Goal: Task Accomplishment & Management: Manage account settings

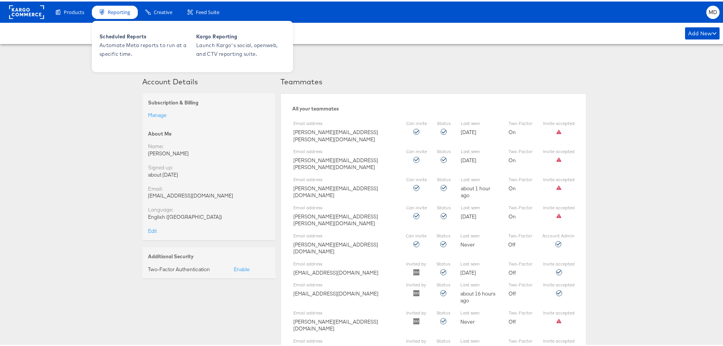
click at [136, 14] on div "Reporting" at bounding box center [115, 10] width 46 height 13
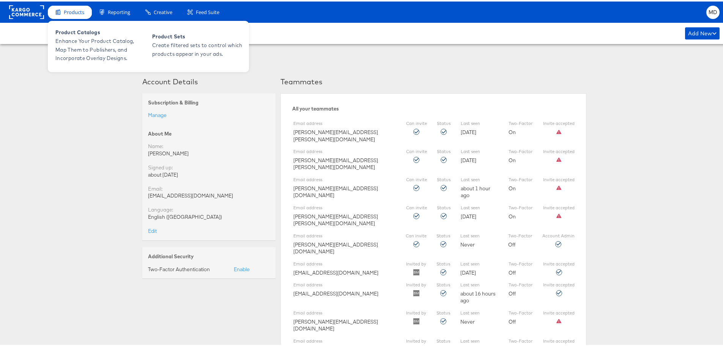
click at [69, 15] on div "Products" at bounding box center [70, 10] width 44 height 13
click at [74, 10] on span "Products" at bounding box center [74, 10] width 20 height 7
click at [74, 30] on span "Product Catalogs" at bounding box center [100, 31] width 91 height 9
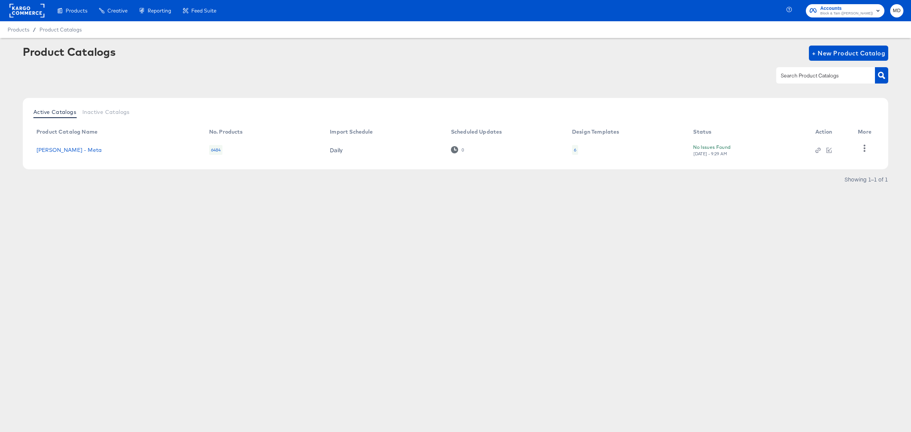
drag, startPoint x: 259, startPoint y: 252, endPoint x: 234, endPoint y: 215, distance: 45.2
click at [254, 240] on div "Products Creative Reporting Feed Suite Accounts Block & Tam (Veronica Beard) MD…" at bounding box center [455, 216] width 911 height 432
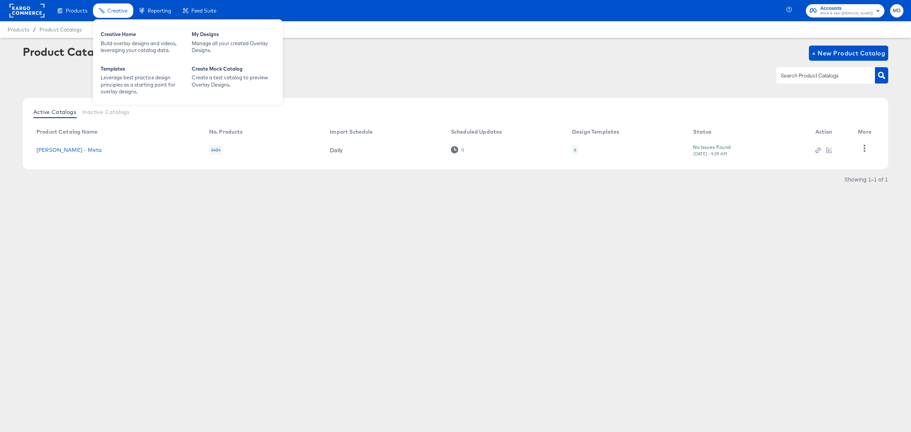
click at [120, 10] on span "Creative" at bounding box center [117, 11] width 20 height 6
click at [223, 42] on div "Manage all your created Overlay Designs." at bounding box center [234, 47] width 84 height 14
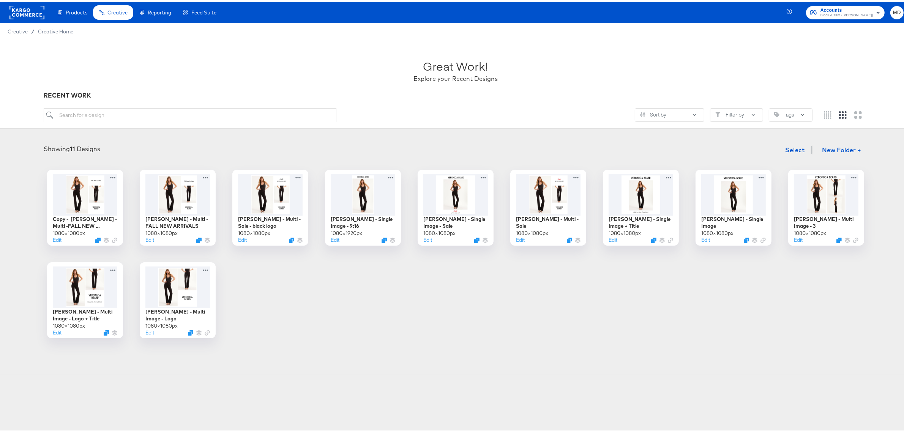
click at [23, 13] on rect at bounding box center [26, 11] width 35 height 14
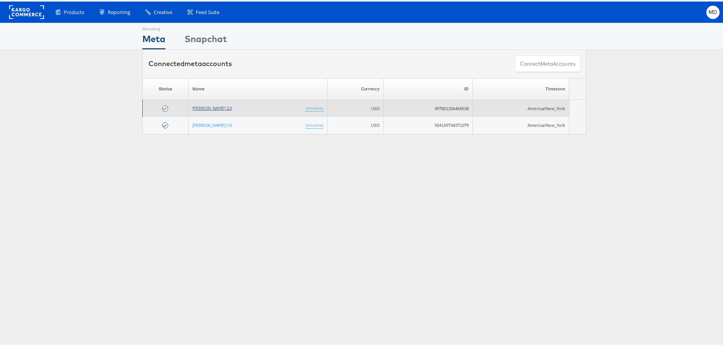
click at [217, 106] on link "Veronica Beard 2.0" at bounding box center [211, 107] width 39 height 6
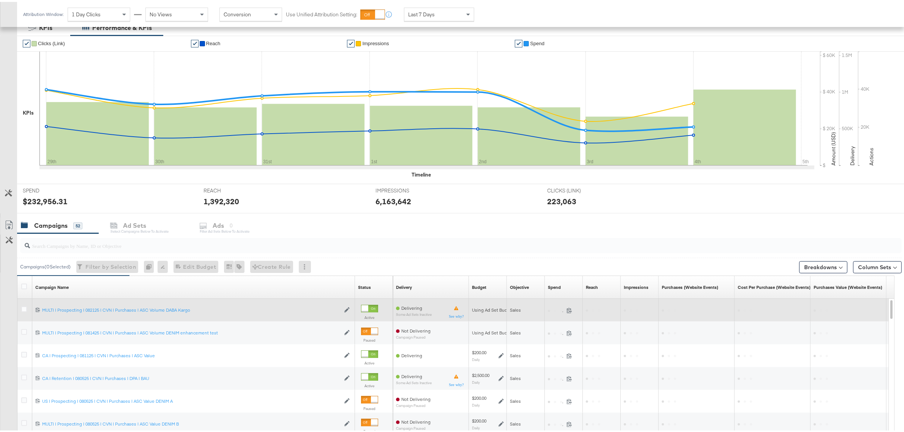
scroll to position [152, 0]
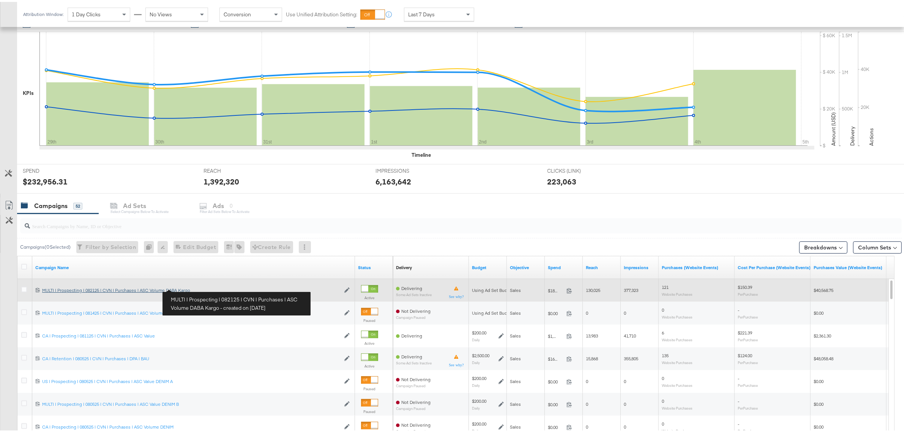
click at [137, 288] on div "MULTI | Prospecting | 082125 | CVN | Purchases | ASC Volume DABA Kargo MULTI | …" at bounding box center [191, 288] width 298 height 6
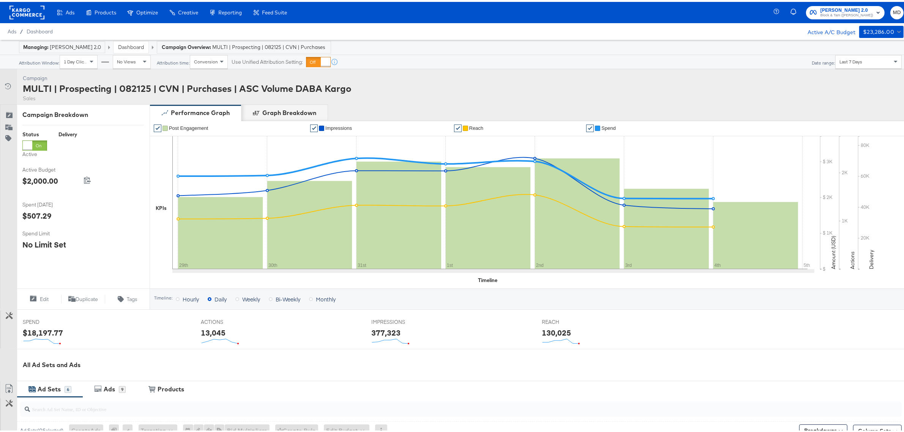
scroll to position [213, 0]
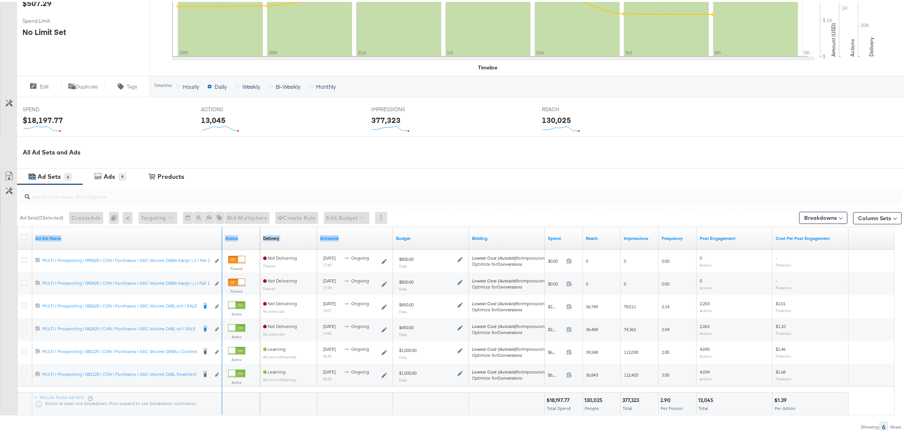
drag, startPoint x: 219, startPoint y: 242, endPoint x: 236, endPoint y: 247, distance: 17.4
click at [17, 225] on div "Ad Set Name Status Delivery Sorting Unavailable Schedule Budget Bidding Spend R…" at bounding box center [17, 225] width 0 height 0
click at [223, 243] on div "Status" at bounding box center [241, 236] width 38 height 23
drag, startPoint x: 219, startPoint y: 243, endPoint x: 359, endPoint y: 248, distance: 140.2
click at [17, 225] on div "Ad Set Name Status Delivery Sorting Unavailable Schedule Budget Bidding Spend R…" at bounding box center [17, 225] width 0 height 0
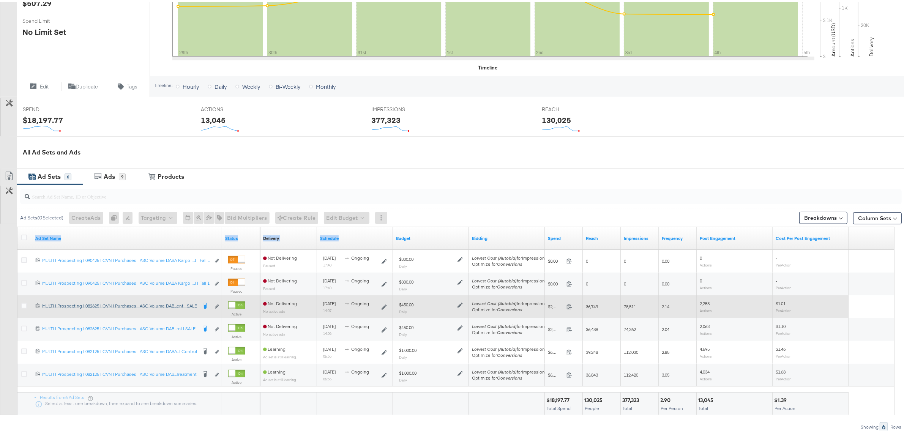
scroll to position [257, 0]
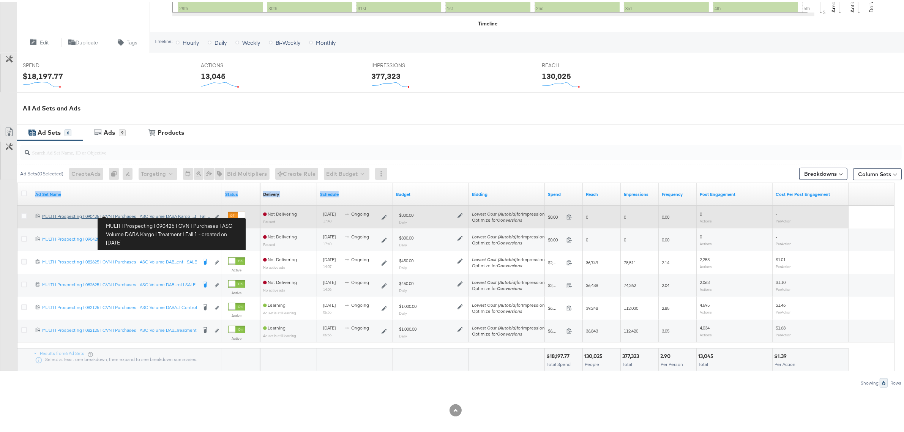
click at [164, 216] on div "MULTI | Prospecting | 090425 | CVN | Purchases | ASC Volume DABA Kargo | Treatm…" at bounding box center [126, 214] width 168 height 6
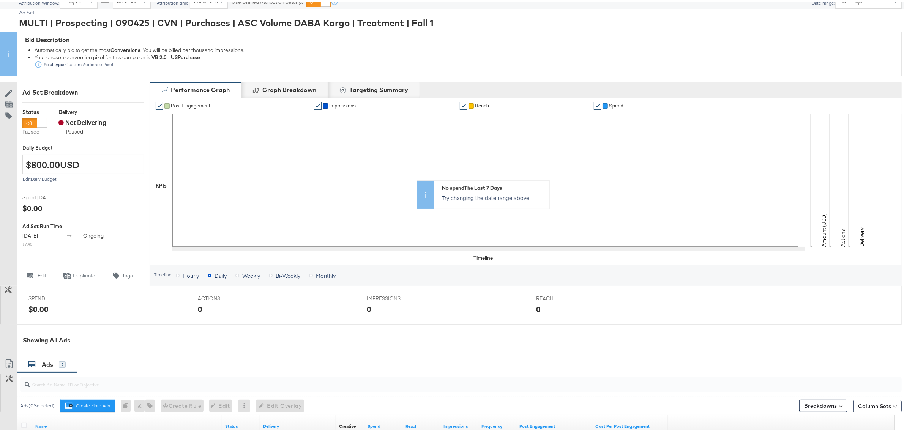
scroll to position [190, 0]
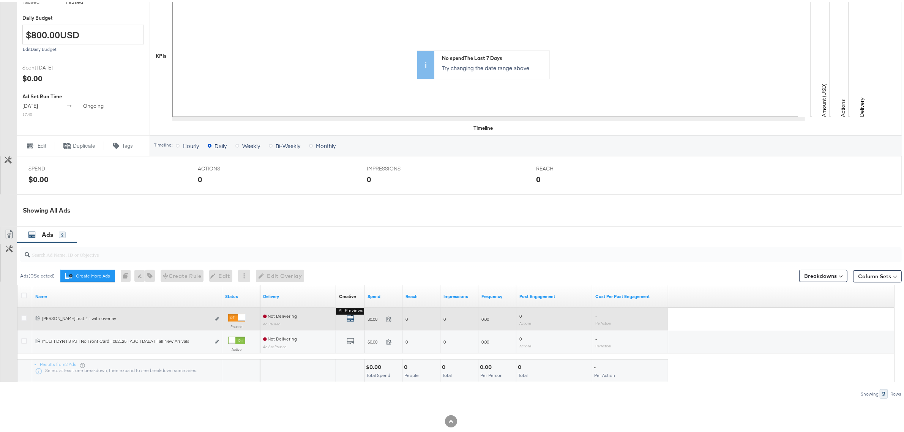
click at [348, 319] on icon "default" at bounding box center [351, 317] width 8 height 8
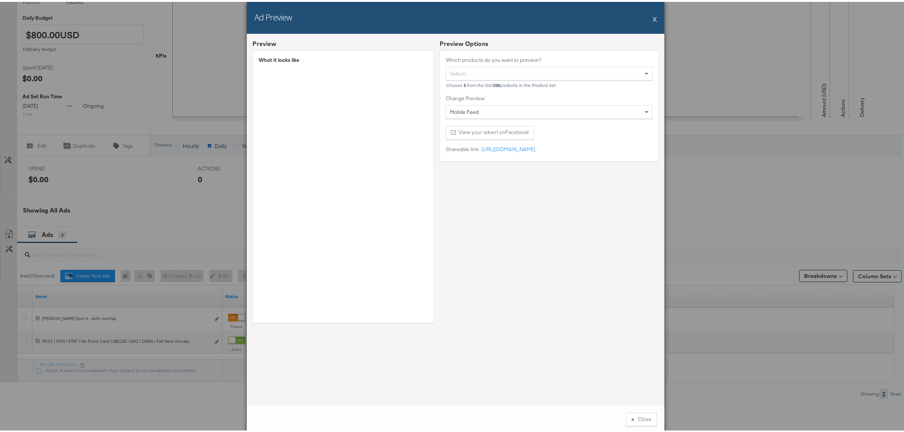
scroll to position [202, 0]
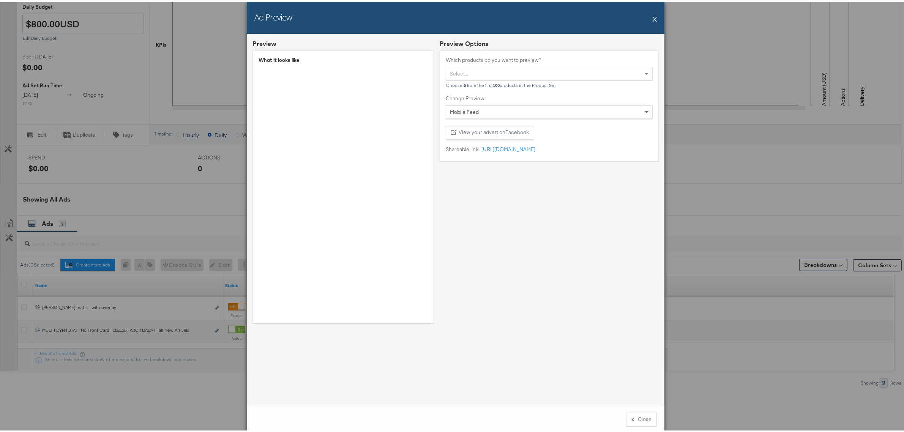
click at [648, 16] on div "Ad Preview X" at bounding box center [456, 16] width 418 height 32
click at [653, 17] on button "X" at bounding box center [655, 16] width 4 height 15
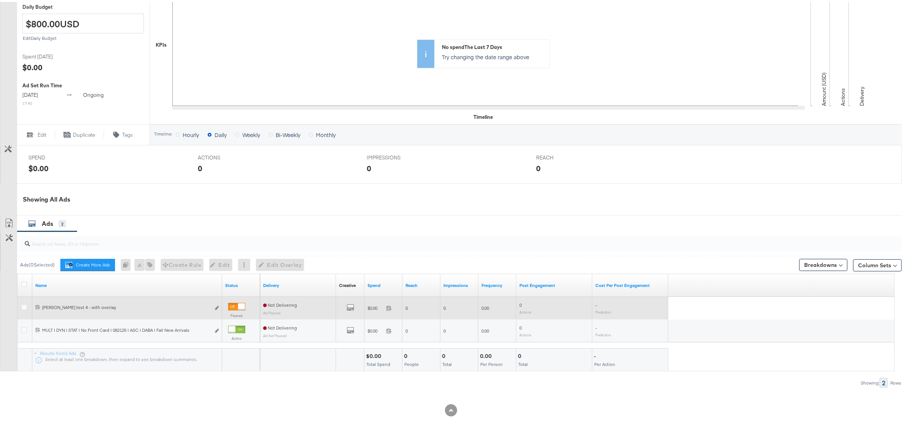
click at [346, 308] on div "All Previews" at bounding box center [350, 306] width 22 height 9
click at [348, 307] on icon "default" at bounding box center [351, 306] width 8 height 8
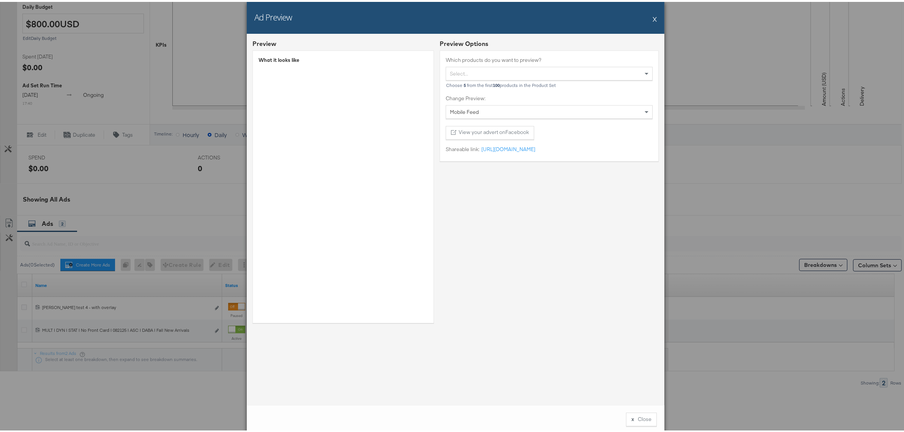
click at [648, 19] on div "Ad Preview X" at bounding box center [456, 16] width 418 height 32
click at [653, 16] on div "Ad Preview X" at bounding box center [456, 16] width 418 height 32
click at [653, 16] on button "X" at bounding box center [655, 16] width 4 height 15
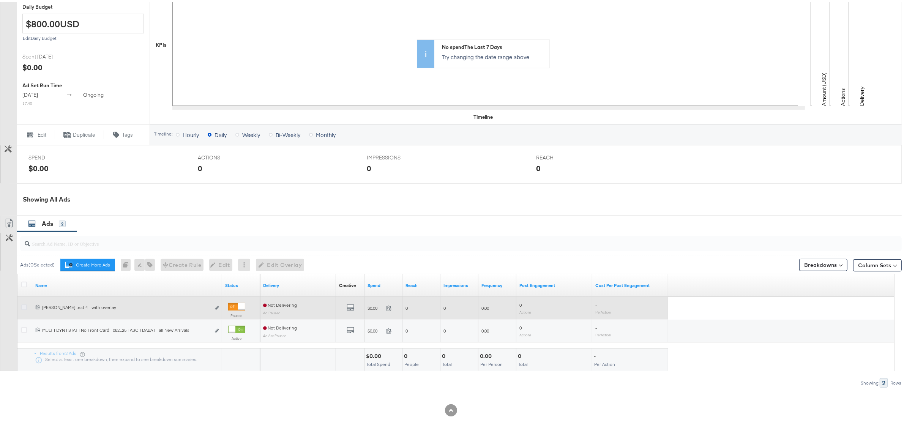
click at [23, 306] on icon at bounding box center [24, 306] width 6 height 6
click at [0, 0] on input "checkbox" at bounding box center [0, 0] width 0 height 0
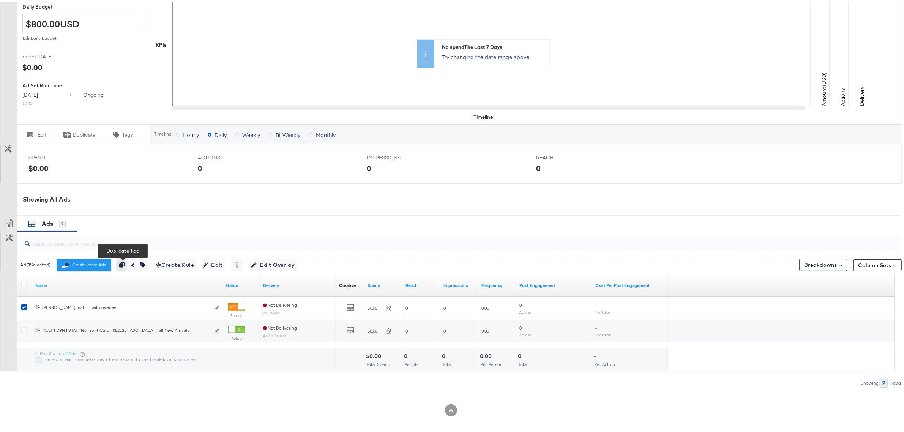
click at [121, 265] on icon "button" at bounding box center [121, 262] width 5 height 5
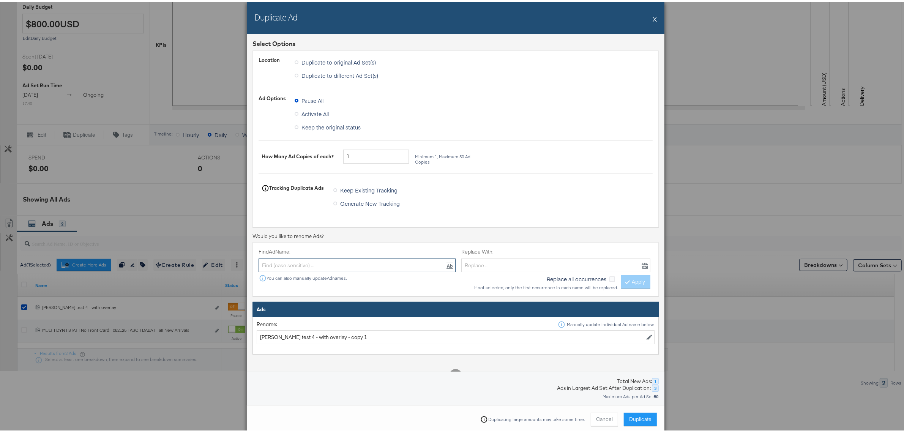
click at [290, 270] on input "text" at bounding box center [357, 264] width 197 height 14
click at [177, 333] on div "Duplicate Ad X Select Options Location Duplicate to original Ad Set(s) Duplicat…" at bounding box center [455, 216] width 911 height 432
click at [653, 16] on button "X" at bounding box center [655, 16] width 4 height 15
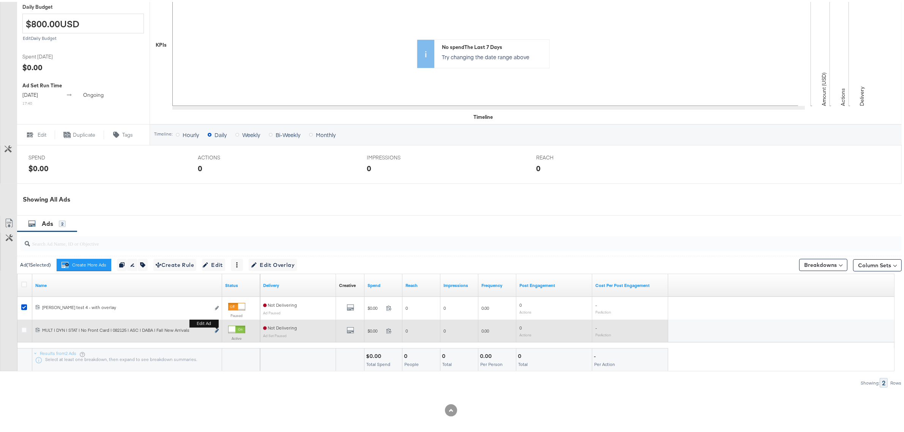
click at [217, 329] on icon "link" at bounding box center [217, 329] width 4 height 4
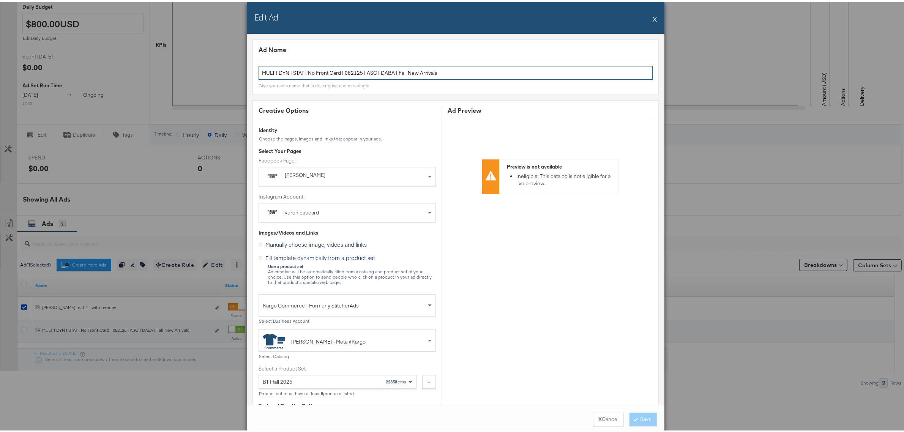
click at [350, 69] on input "MULT | DYN | STAT | No Front Card | 082125 | ASC | DABA | Fall New Arrivals" at bounding box center [456, 71] width 394 height 14
click at [653, 17] on button "X" at bounding box center [655, 16] width 4 height 15
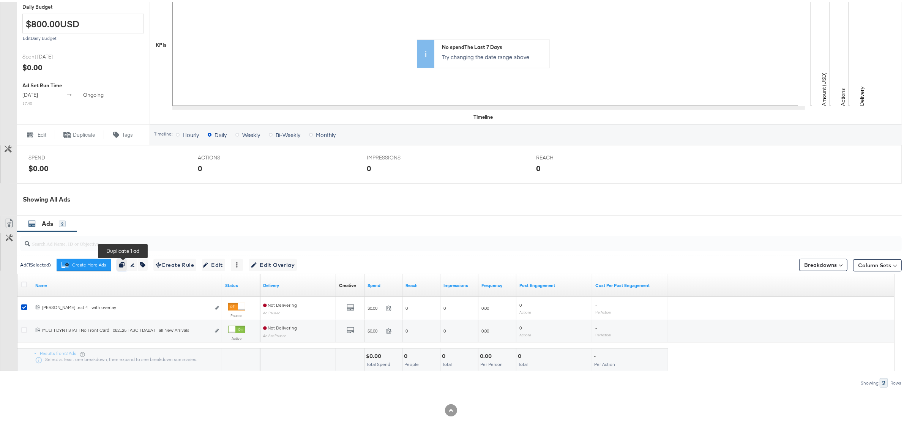
click at [125, 264] on icon "button" at bounding box center [121, 262] width 5 height 5
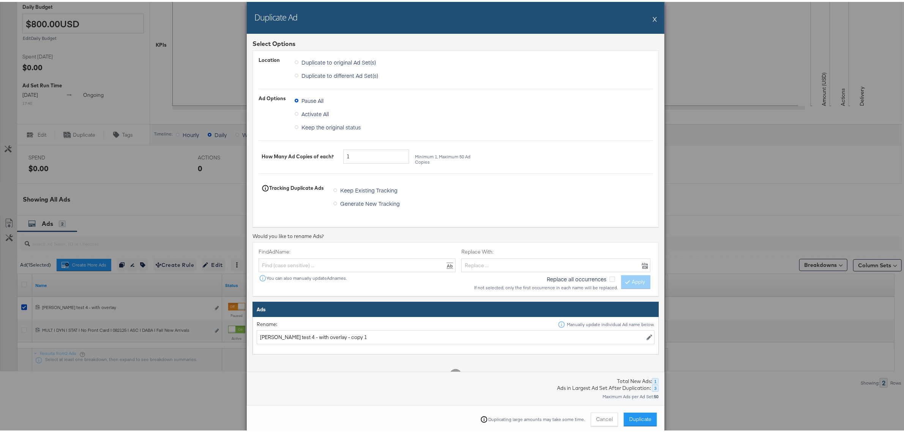
click at [653, 17] on button "X" at bounding box center [655, 16] width 4 height 15
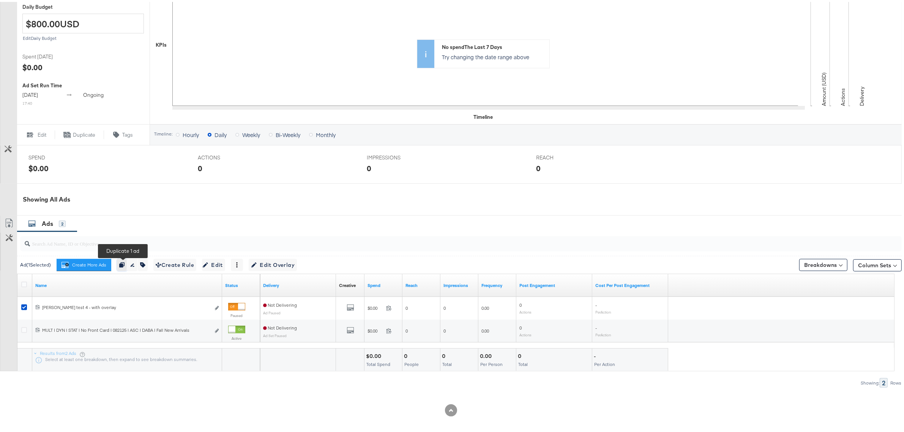
click at [120, 264] on icon "button" at bounding box center [121, 262] width 5 height 5
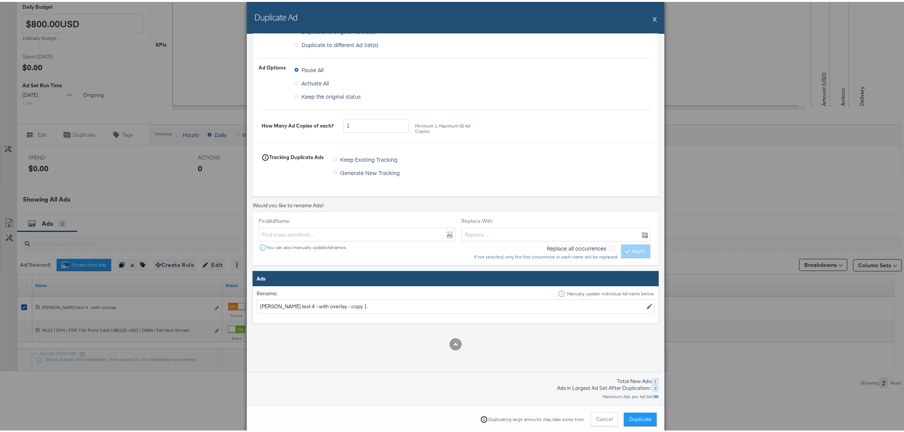
scroll to position [47, 0]
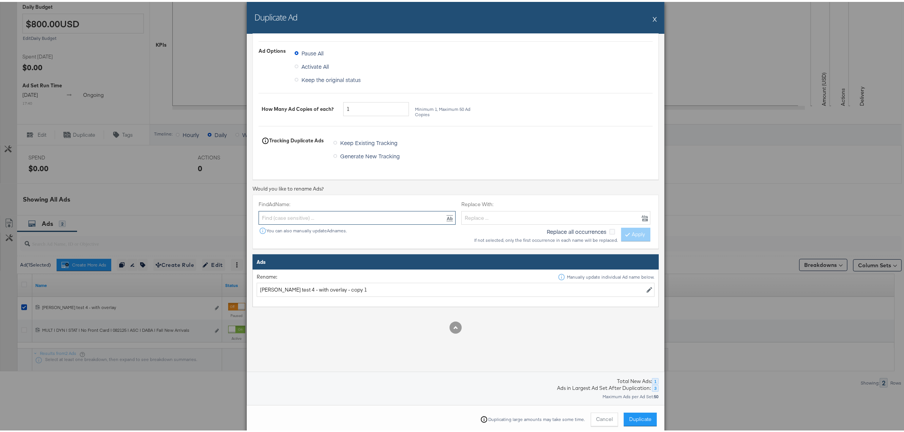
click at [271, 213] on input "text" at bounding box center [357, 216] width 197 height 14
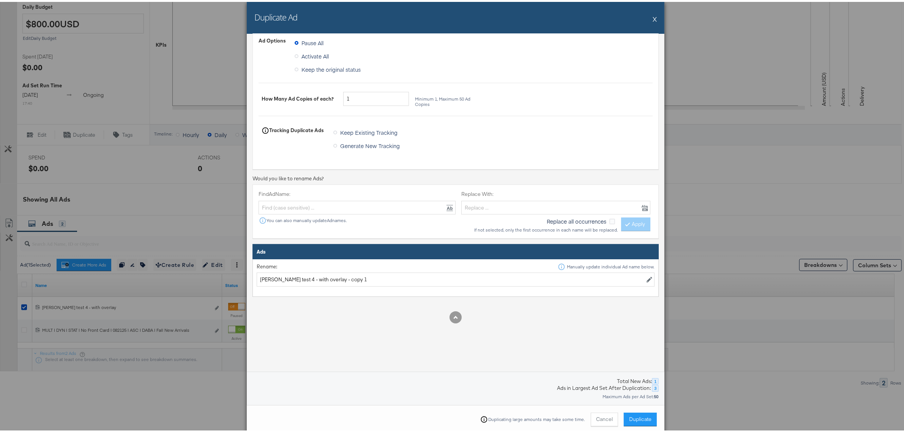
click at [631, 419] on span "Duplicate" at bounding box center [640, 417] width 22 height 7
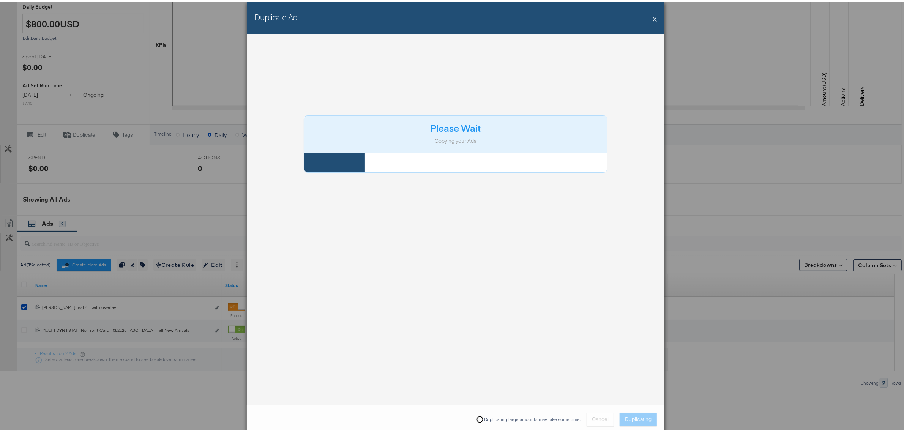
scroll to position [0, 0]
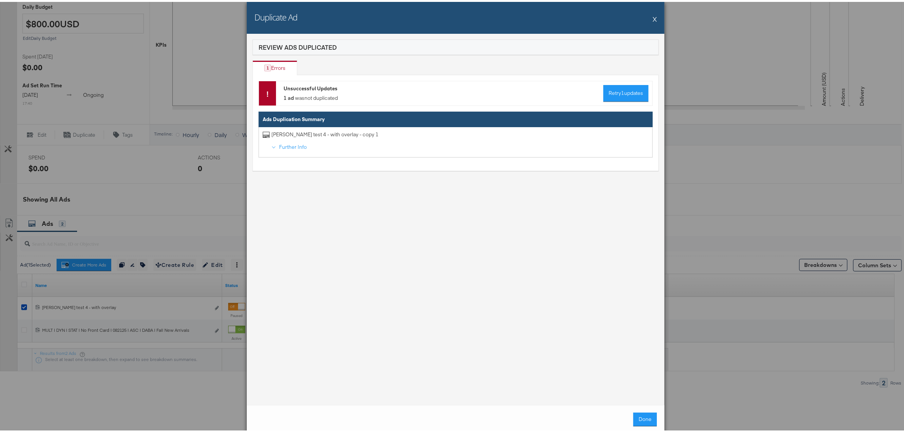
click at [653, 16] on button "X" at bounding box center [655, 16] width 4 height 15
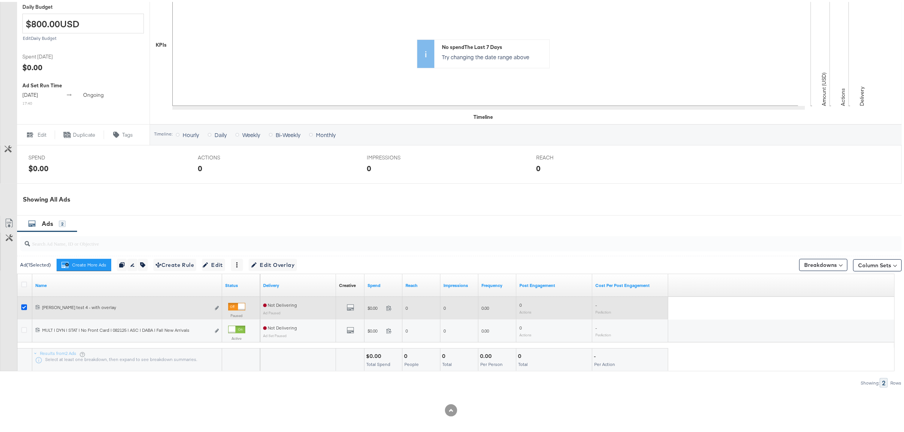
click at [24, 304] on icon at bounding box center [24, 306] width 6 height 6
click at [0, 0] on input "checkbox" at bounding box center [0, 0] width 0 height 0
click at [24, 308] on icon at bounding box center [24, 306] width 6 height 6
click at [0, 0] on input "checkbox" at bounding box center [0, 0] width 0 height 0
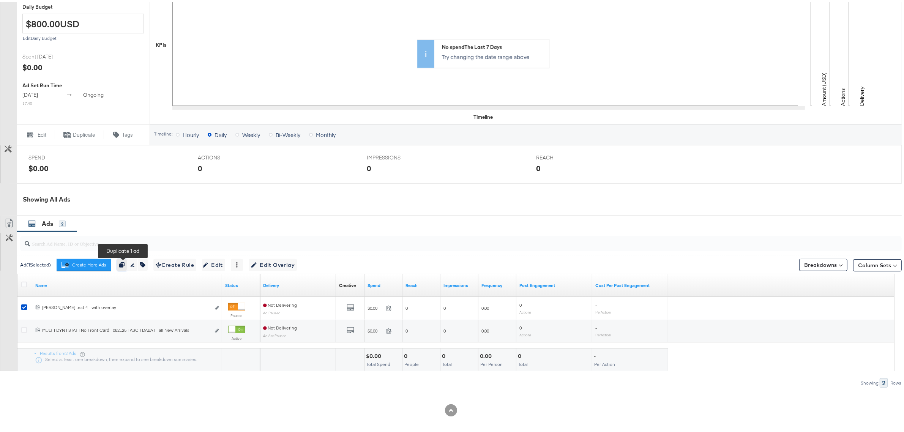
click at [123, 264] on icon "button" at bounding box center [121, 262] width 5 height 5
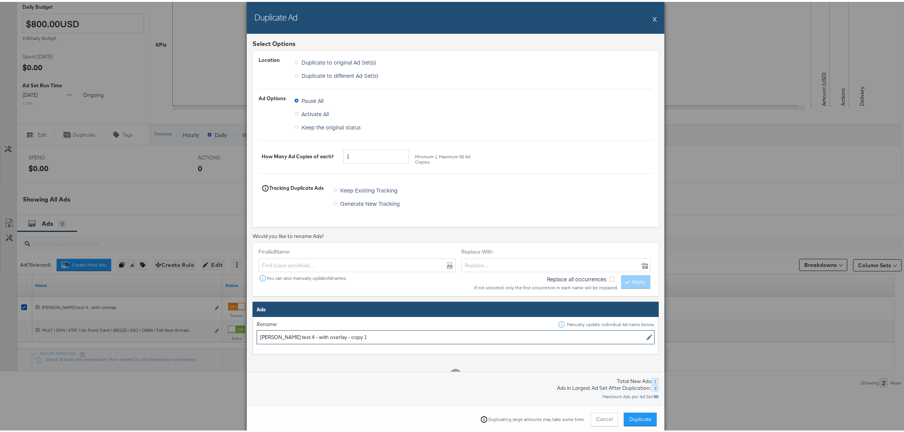
click at [445, 334] on input "[PERSON_NAME] test 4 - with overlay - copy 1" at bounding box center [456, 335] width 398 height 14
paste input "MULT | DYN | STAT | No Front Card | 082125 | ASC | DABA | Fall New Arrivals"
drag, startPoint x: 356, startPoint y: 335, endPoint x: 340, endPoint y: 336, distance: 16.0
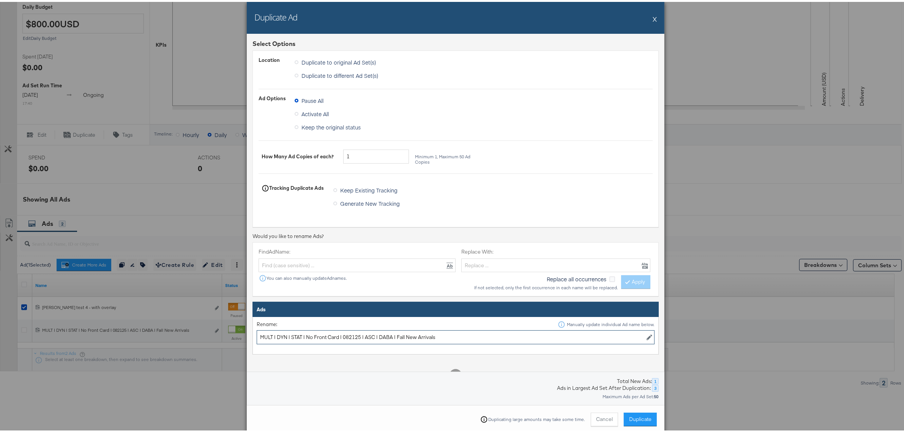
click at [340, 336] on input "MULT | DYN | STAT | No Front Card | 082125 | ASC | DABA | Fall New Arrivals" at bounding box center [456, 335] width 398 height 14
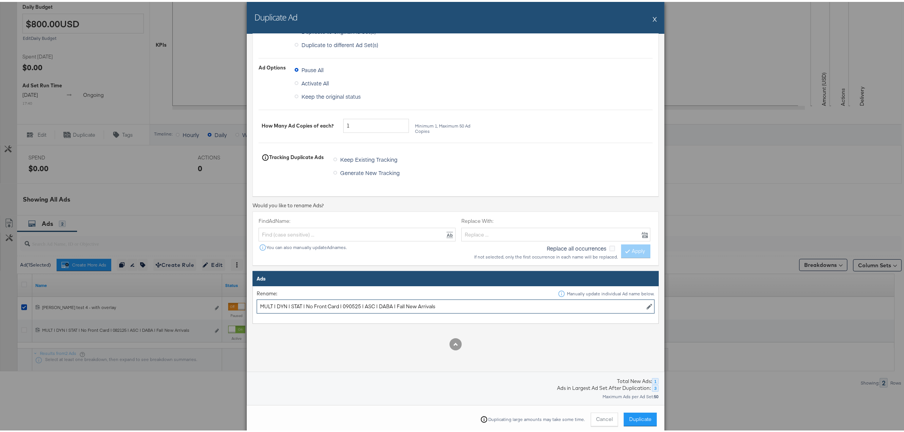
scroll to position [47, 0]
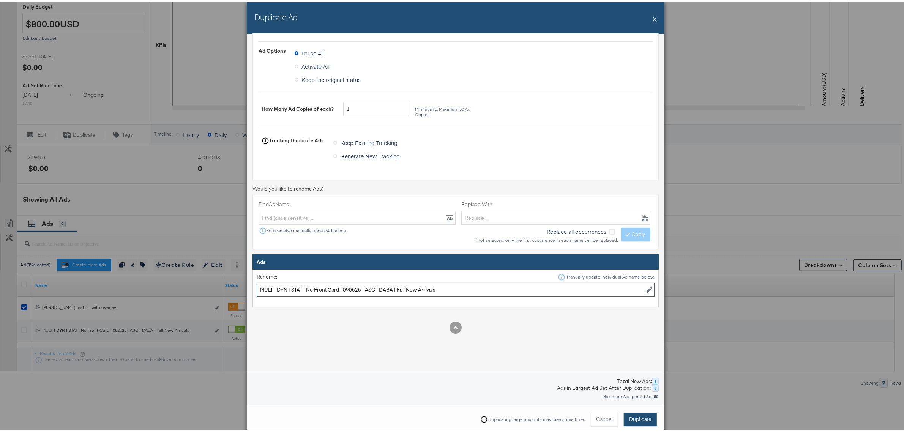
type input "MULT | DYN | STAT | No Front Card | 090525 | ASC | DABA | Fall New Arrivals"
click at [646, 417] on span "Duplicate" at bounding box center [640, 417] width 22 height 7
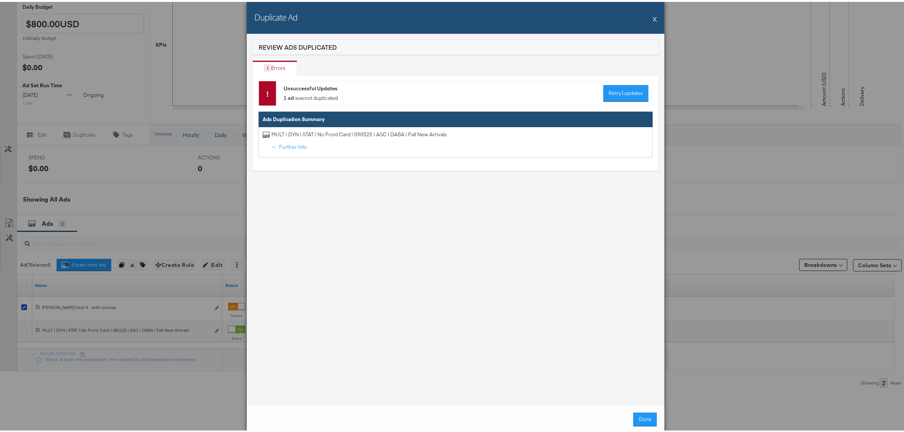
click at [653, 16] on button "X" at bounding box center [655, 16] width 4 height 15
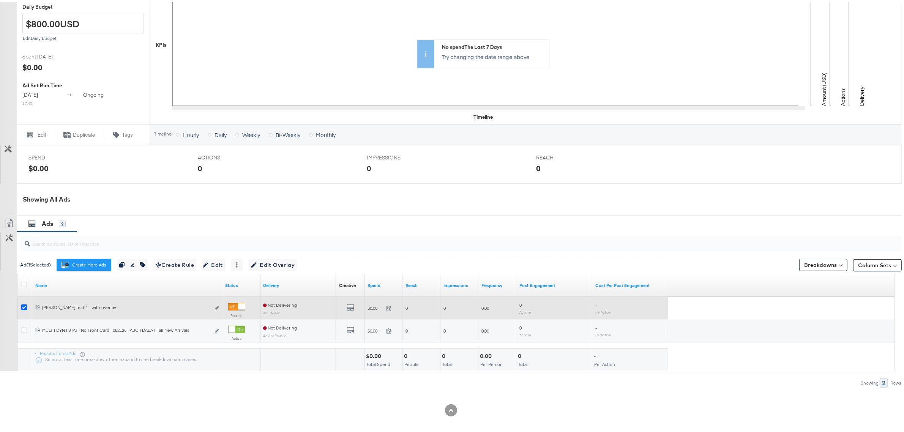
click at [23, 306] on icon at bounding box center [24, 306] width 6 height 6
click at [0, 0] on input "checkbox" at bounding box center [0, 0] width 0 height 0
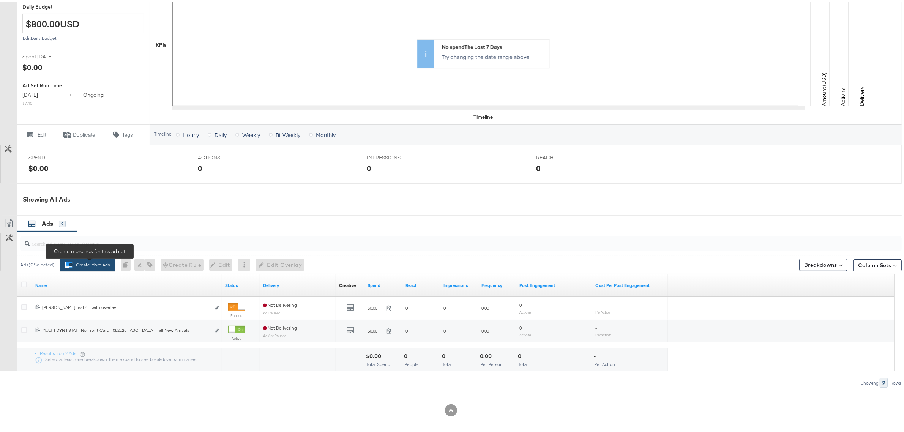
click at [95, 264] on button "Create More Ads Create more ads for this ad set" at bounding box center [87, 263] width 55 height 12
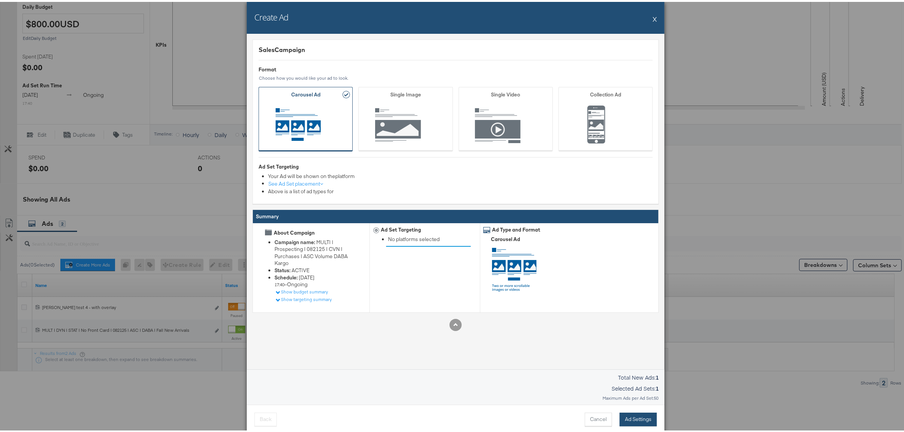
click at [630, 419] on button "Ad Settings" at bounding box center [638, 418] width 37 height 14
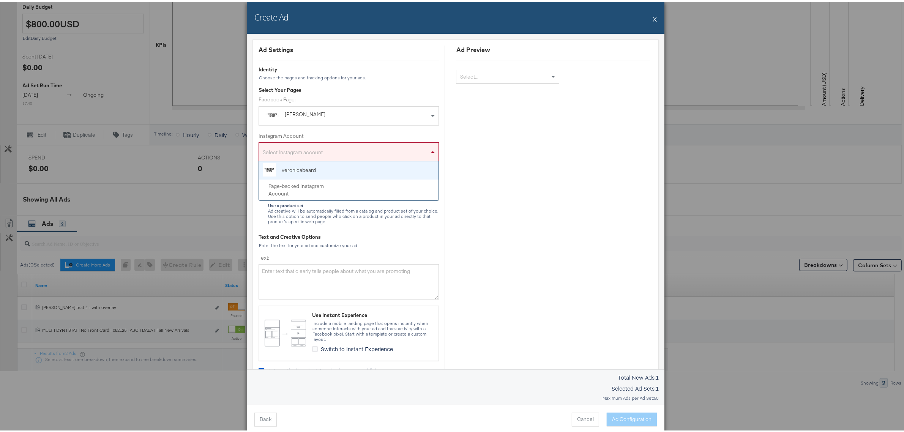
click at [322, 157] on div "Select Instagram account" at bounding box center [349, 151] width 180 height 15
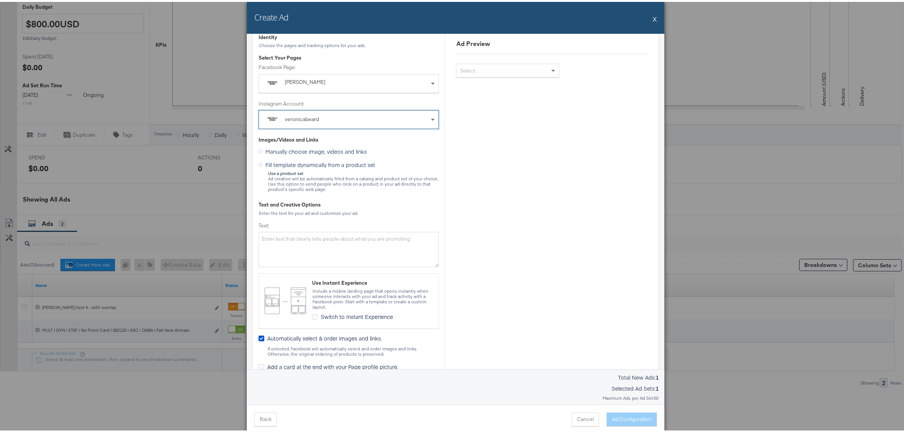
scroll to position [47, 0]
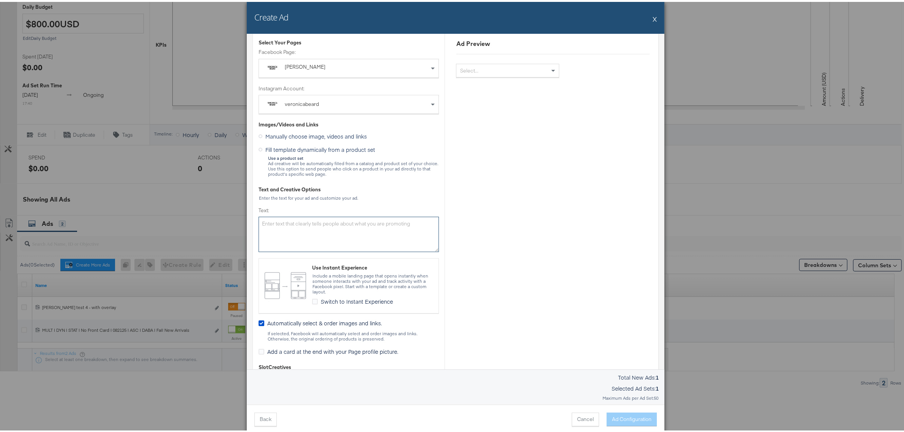
click at [310, 226] on textarea "Text:" at bounding box center [349, 232] width 180 height 35
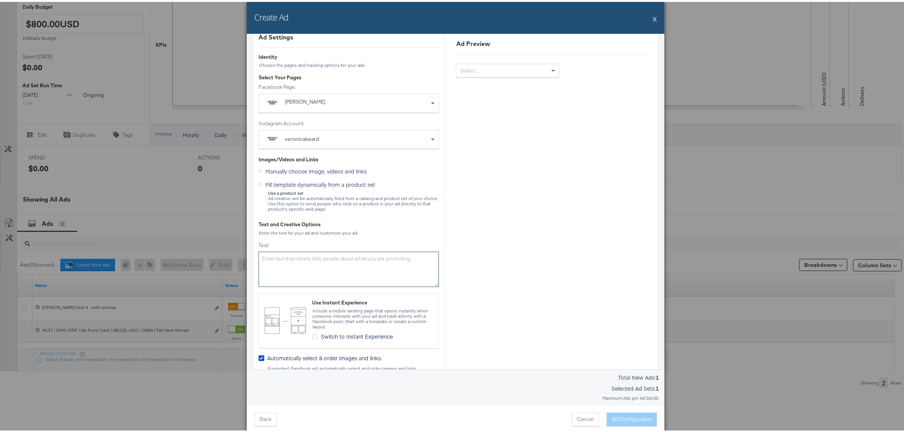
scroll to position [0, 0]
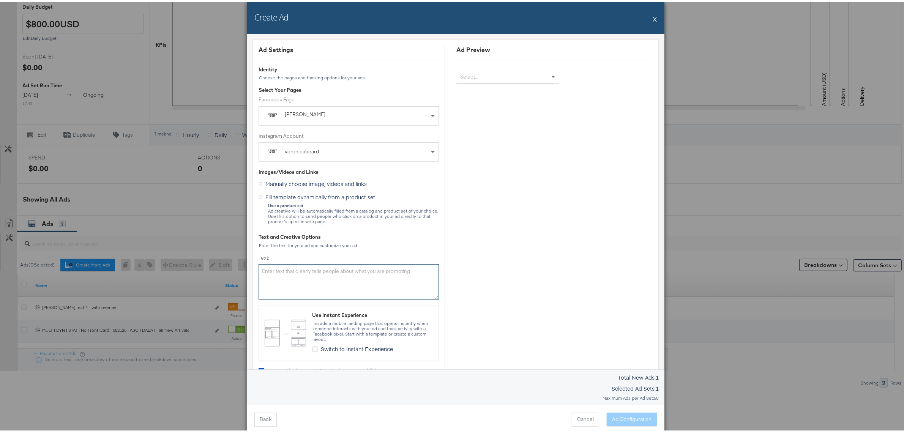
click at [283, 270] on textarea "Text:" at bounding box center [349, 279] width 180 height 35
click at [338, 279] on textarea "Text:" at bounding box center [349, 279] width 180 height 35
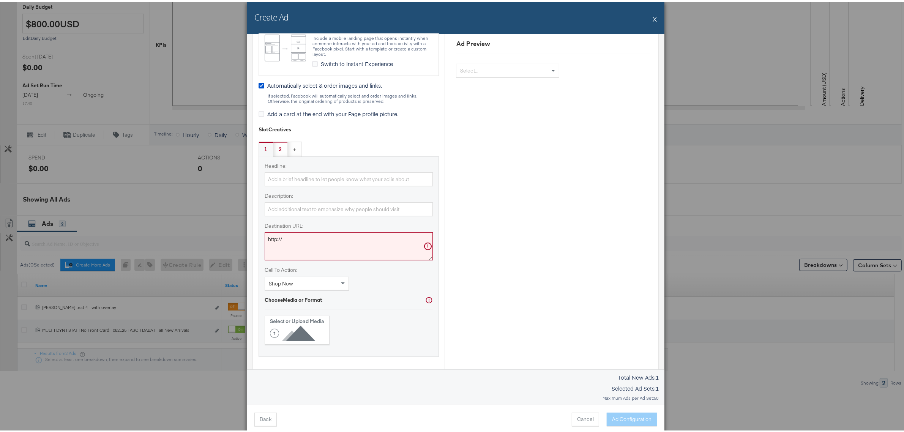
scroll to position [380, 0]
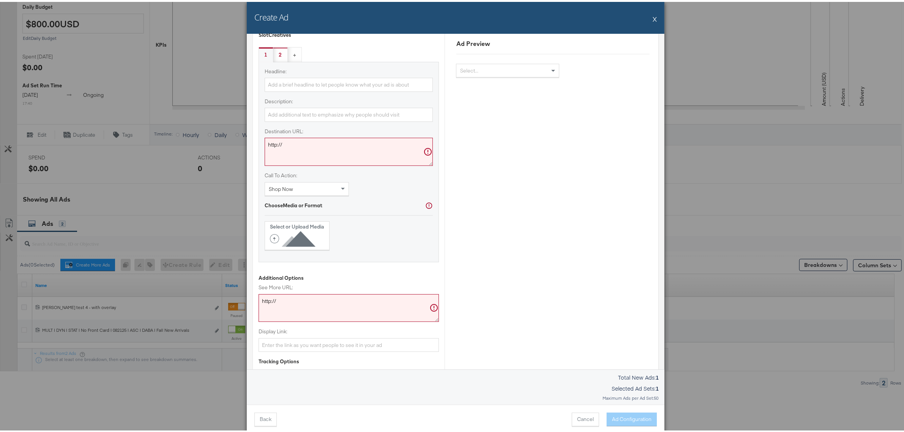
type textarea "x"
click at [359, 234] on div "Choose Media or Format Select or Upload Media" at bounding box center [349, 224] width 168 height 48
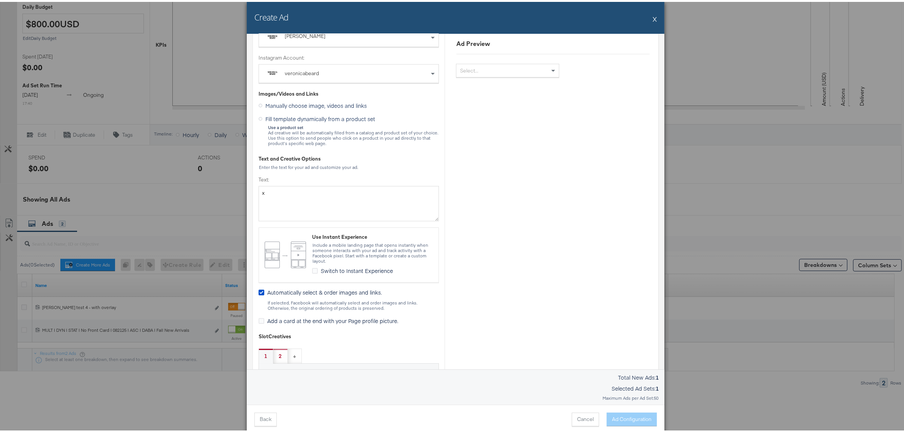
scroll to position [95, 0]
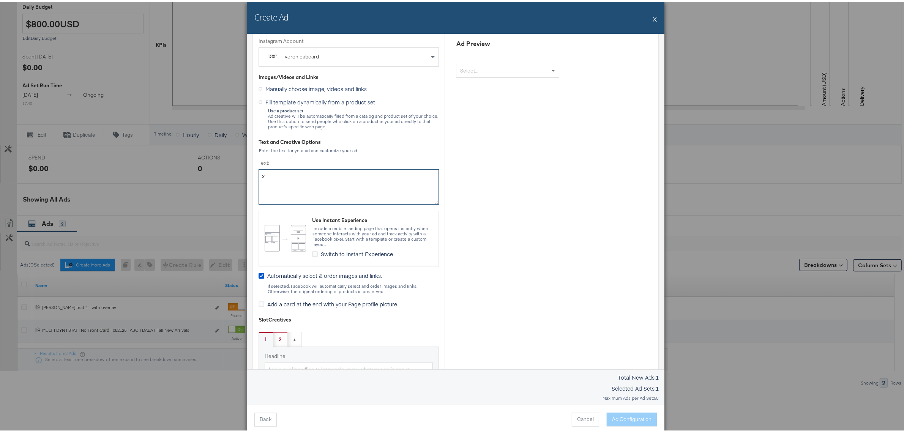
click at [304, 181] on textarea "x" at bounding box center [349, 184] width 180 height 35
click at [284, 101] on span "Fill template dynamically from a product set" at bounding box center [320, 100] width 110 height 8
click at [0, 0] on input "Fill template dynamically from a product set" at bounding box center [0, 0] width 0 height 0
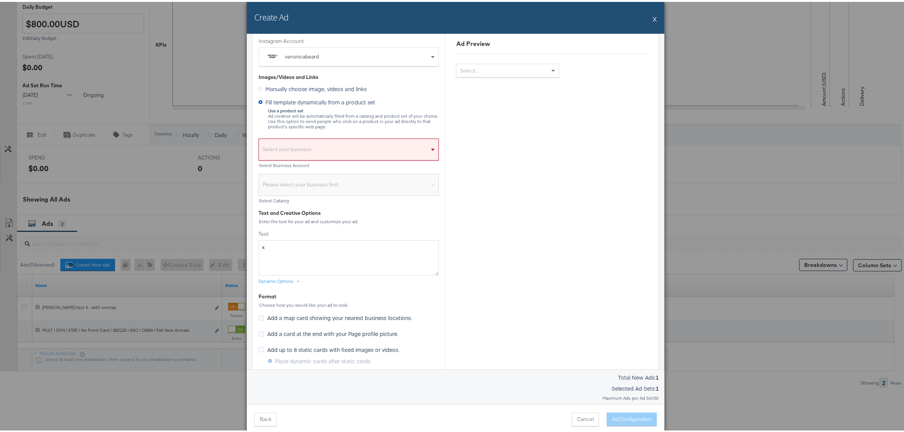
click at [308, 152] on div "Select your business" at bounding box center [349, 149] width 180 height 17
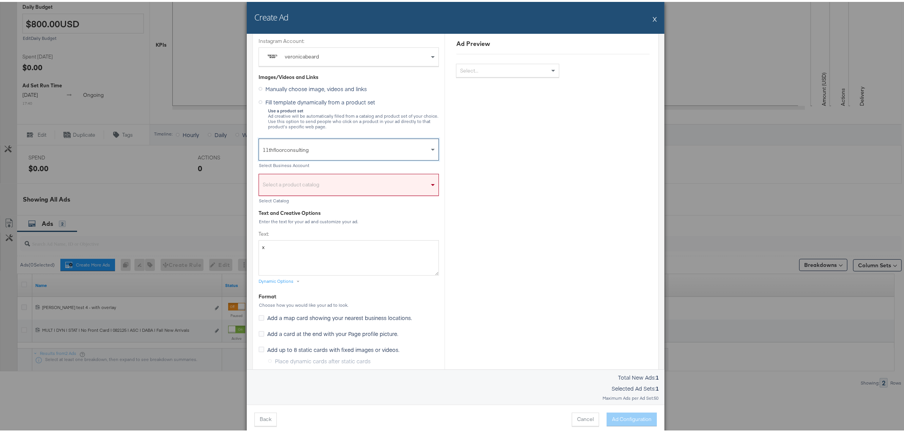
click at [318, 181] on div "Select a product catalog" at bounding box center [349, 184] width 180 height 17
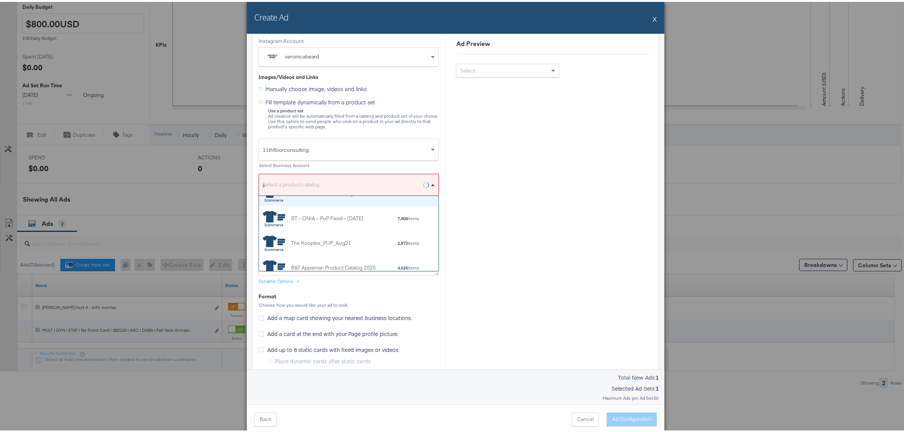
scroll to position [0, 0]
type input "kargo"
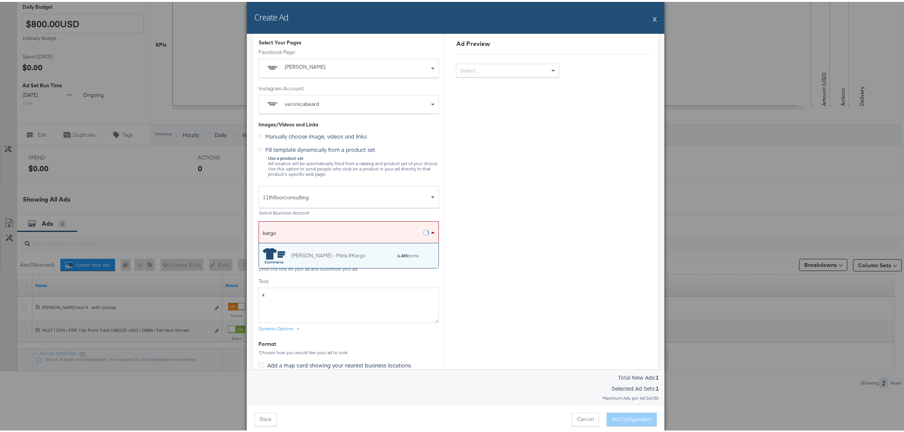
scroll to position [17, 172]
click at [339, 255] on div "[PERSON_NAME] - Meta #Kargo" at bounding box center [328, 254] width 74 height 8
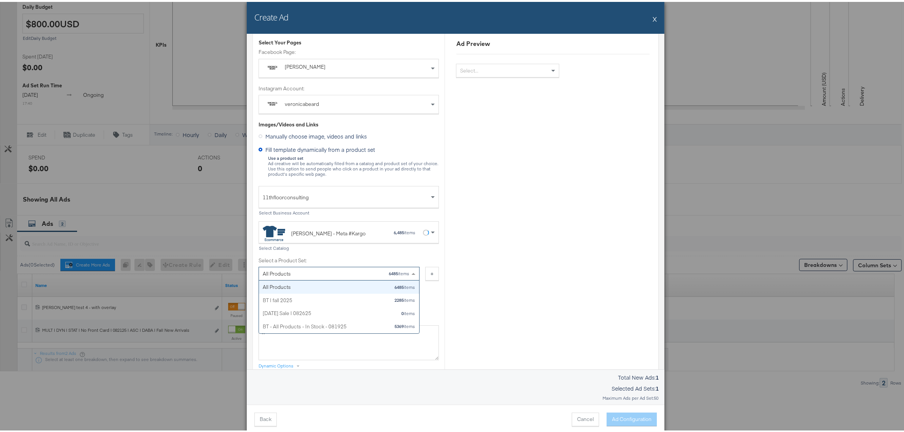
click at [399, 275] on div "All Products 6485 items" at bounding box center [336, 271] width 147 height 13
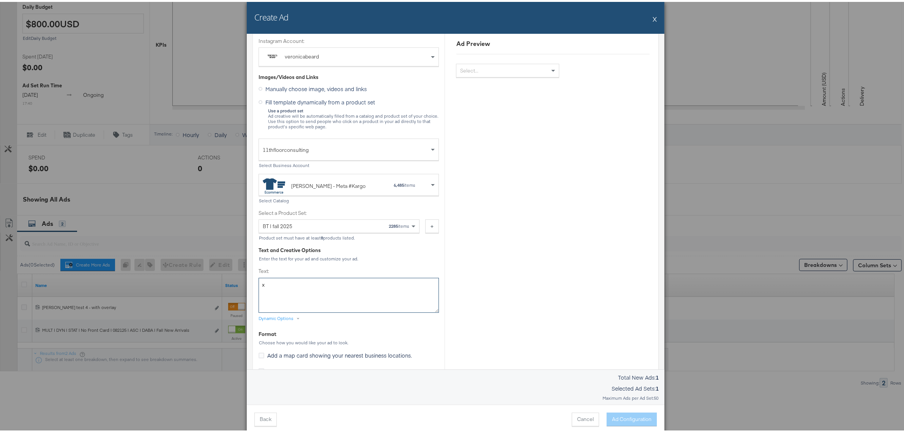
click at [342, 283] on textarea "x" at bounding box center [349, 293] width 180 height 35
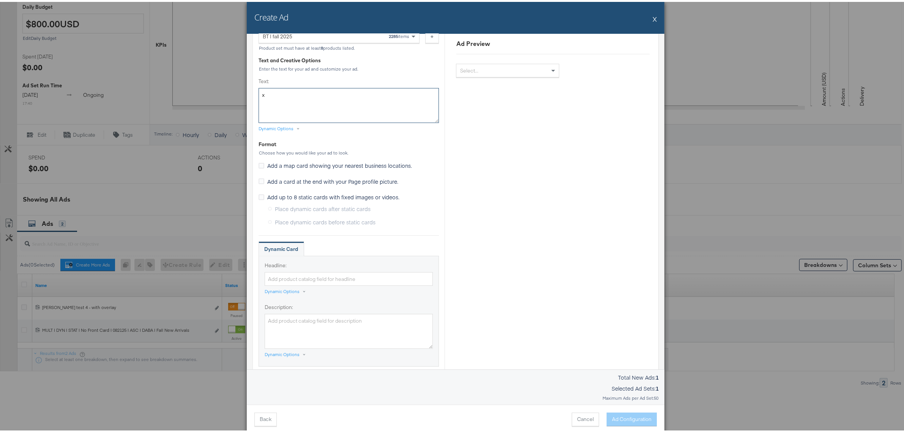
scroll to position [332, 0]
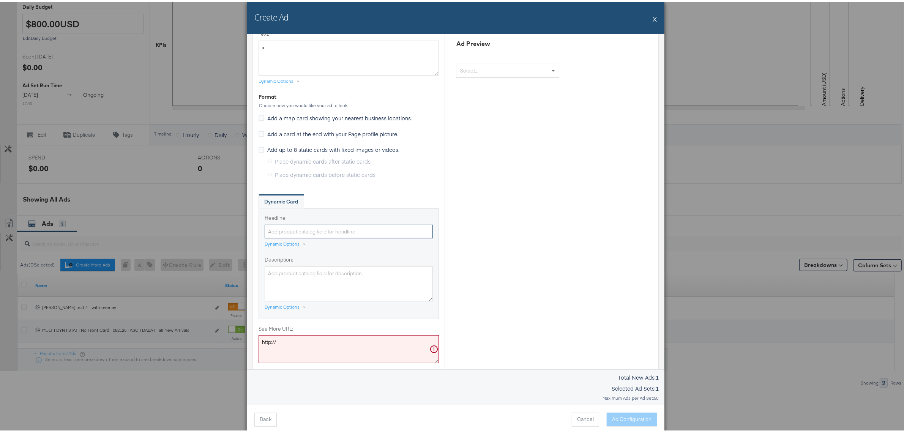
click at [331, 230] on input "Headline:" at bounding box center [349, 230] width 168 height 14
type input "x"
click at [314, 280] on textarea "Description:" at bounding box center [349, 282] width 168 height 35
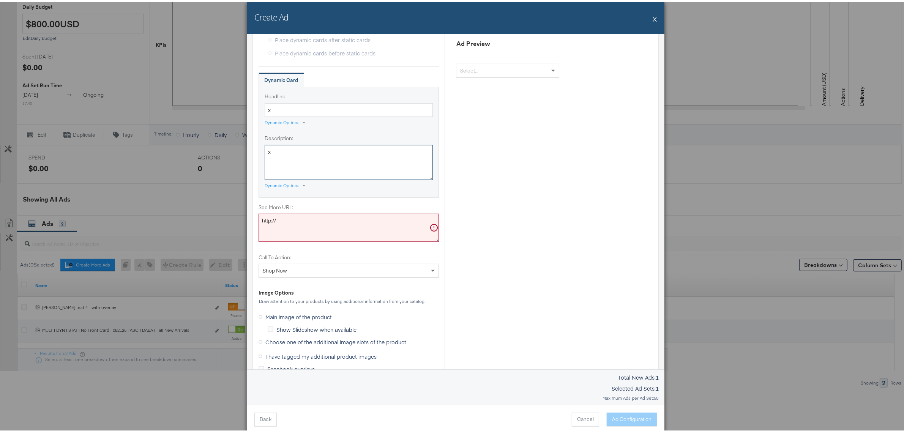
scroll to position [475, 0]
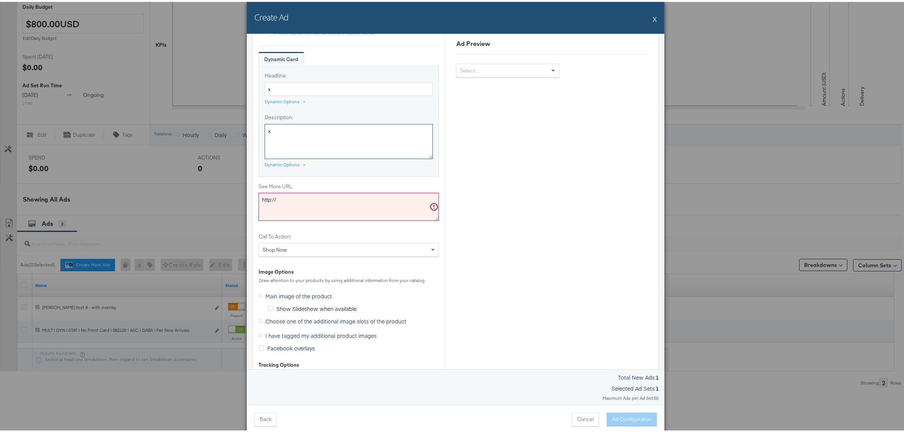
type textarea "x"
click at [311, 206] on textarea "http://" at bounding box center [349, 205] width 180 height 28
paste textarea "https://veronicabeard.com/collections/new"
drag, startPoint x: 273, startPoint y: 195, endPoint x: 247, endPoint y: 197, distance: 25.5
click at [247, 197] on div "Ad Settings Identity Choose the pages and tracking options for your ads. Select…" at bounding box center [456, 200] width 418 height 336
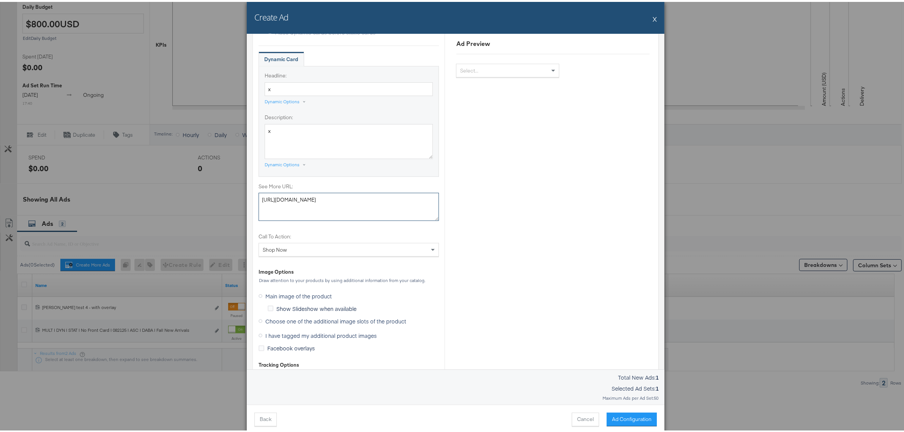
type textarea "https://veronicabeard.com/collections/new"
click at [484, 271] on div "Ad Preview Select..." at bounding box center [553, 8] width 216 height 879
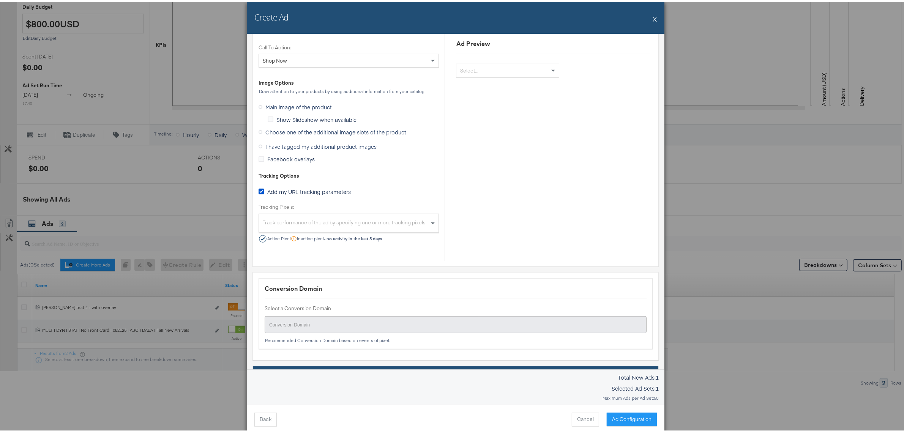
scroll to position [664, 0]
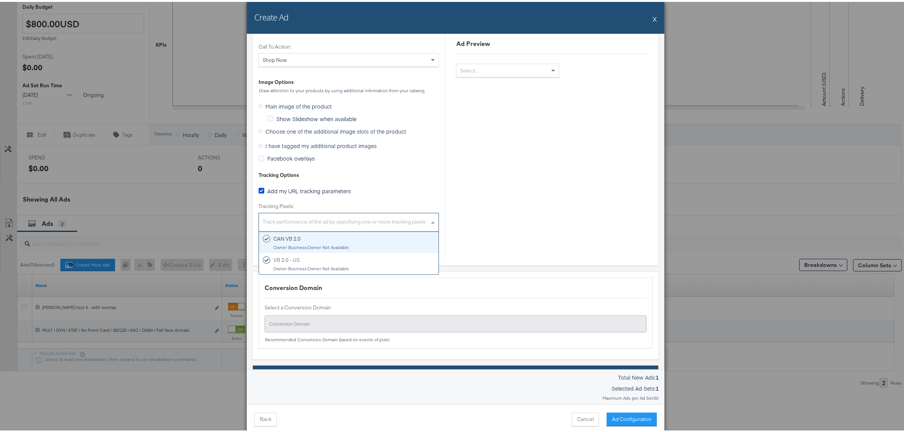
click at [287, 220] on div "Track performance of the ad by specifying one or more tracking pixels" at bounding box center [349, 221] width 180 height 16
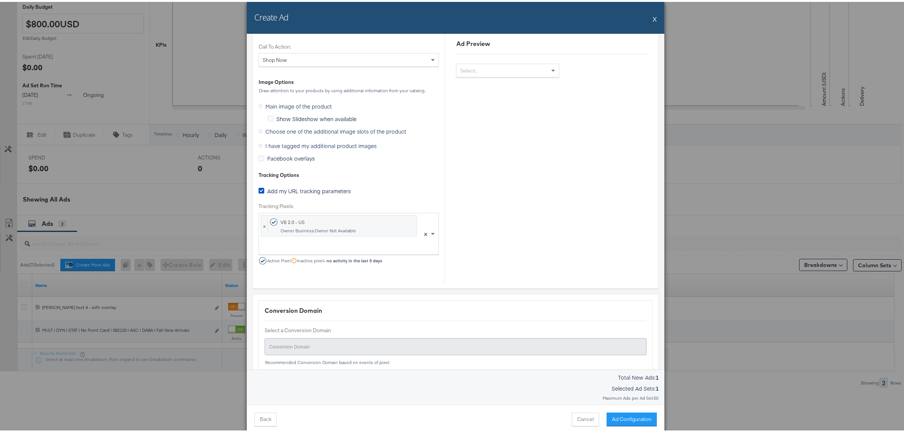
click at [384, 191] on div "Add my URL tracking parameters" at bounding box center [349, 190] width 180 height 10
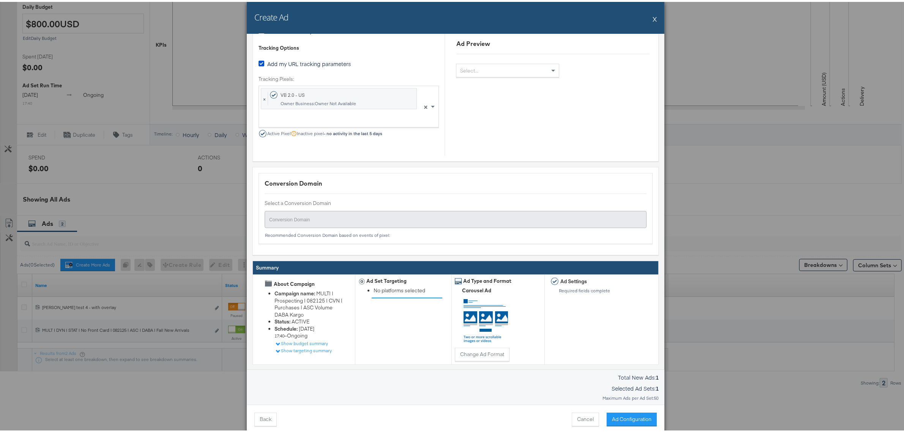
scroll to position [824, 0]
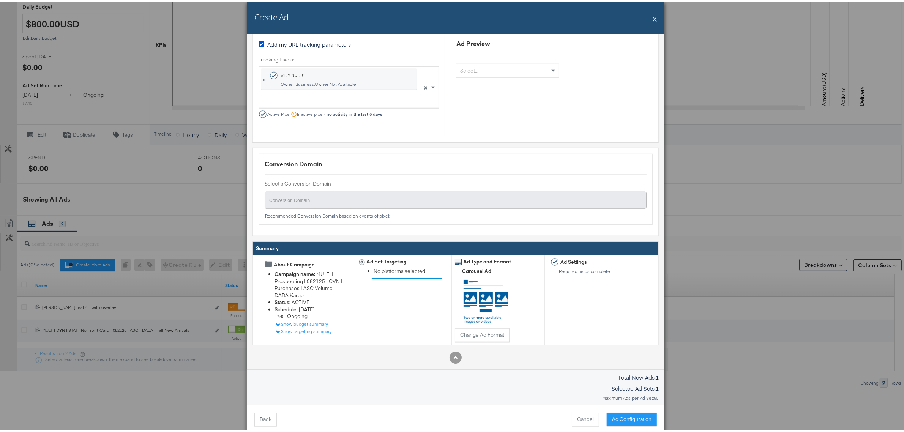
click at [627, 420] on button "Ad Configuration" at bounding box center [632, 418] width 50 height 14
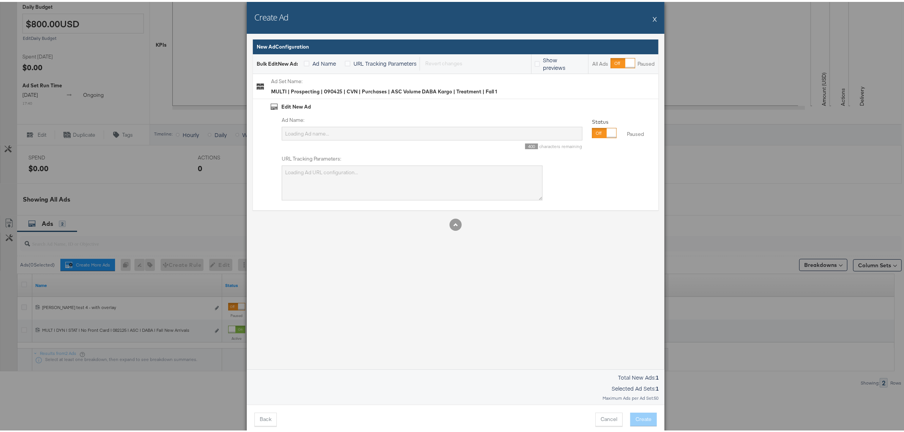
scroll to position [0, 0]
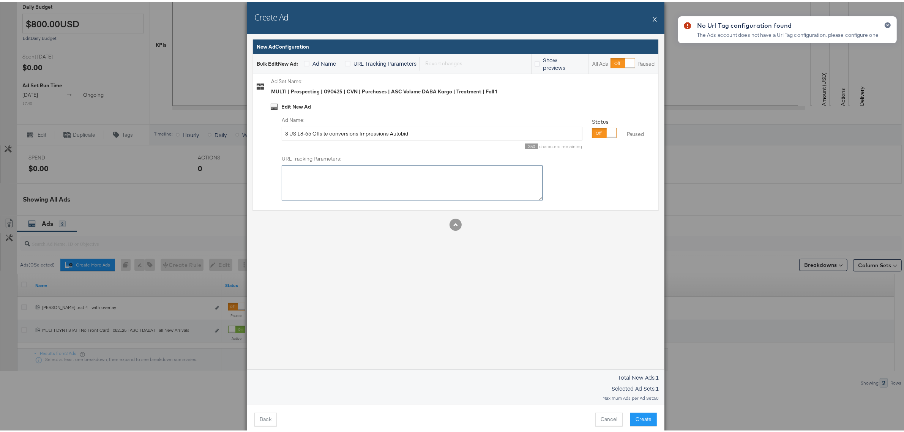
click at [315, 180] on textarea "URL Tracking Parameters:" at bounding box center [412, 181] width 261 height 35
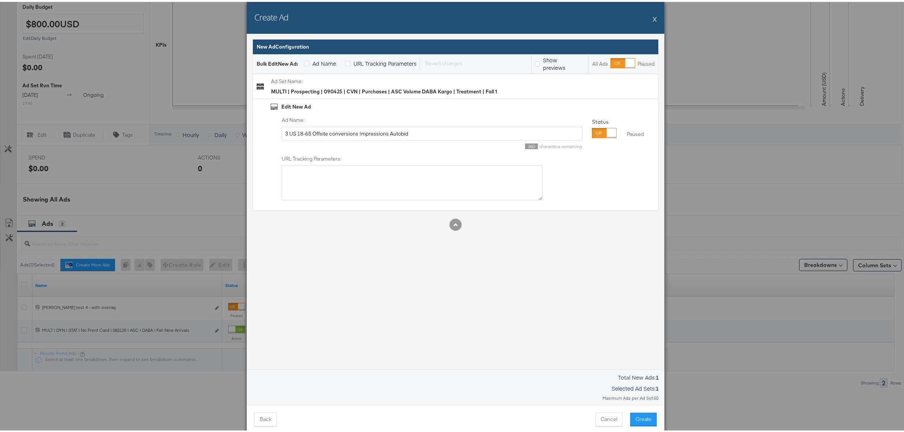
click at [348, 90] on div "MULTI | Prospecting | 090425 | CVN | Purchases | ASC Volume DABA Kargo | Treatm…" at bounding box center [384, 89] width 226 height 7
copy div "MULTI | Prospecting | 090425 | CVN | Purchases | ASC Volume DABA Kargo | Treatm…"
click at [328, 133] on input "3 US 18-65 Offsite conversions Impressions Autobid" at bounding box center [432, 132] width 301 height 14
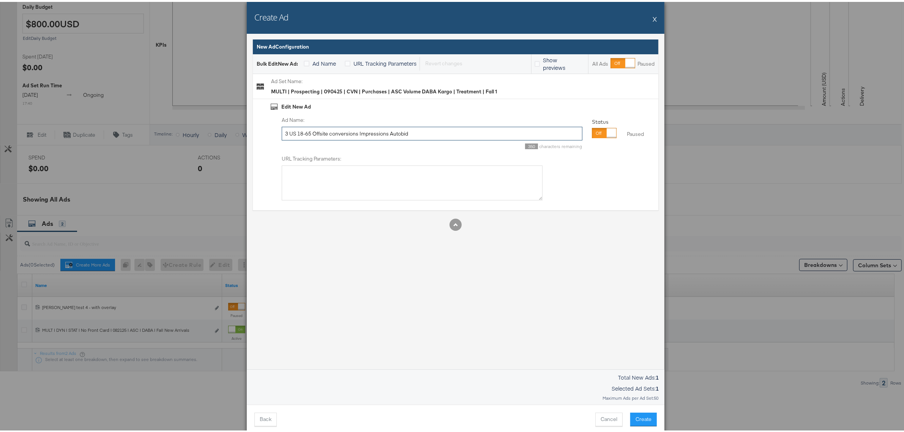
click at [328, 133] on input "3 US 18-65 Offsite conversions Impressions Autobid" at bounding box center [432, 132] width 301 height 14
paste input "MULTI | Prospecting | 090425 | CVN | Purchases | ASC Volume DABA Kargo | Treatm…"
type input "MULTI | Prospecting | 090425 | CVN | Purchases | ASC Volume DABA Kargo | Treatm…"
click at [323, 173] on textarea "URL Tracking Parameters:" at bounding box center [412, 181] width 261 height 35
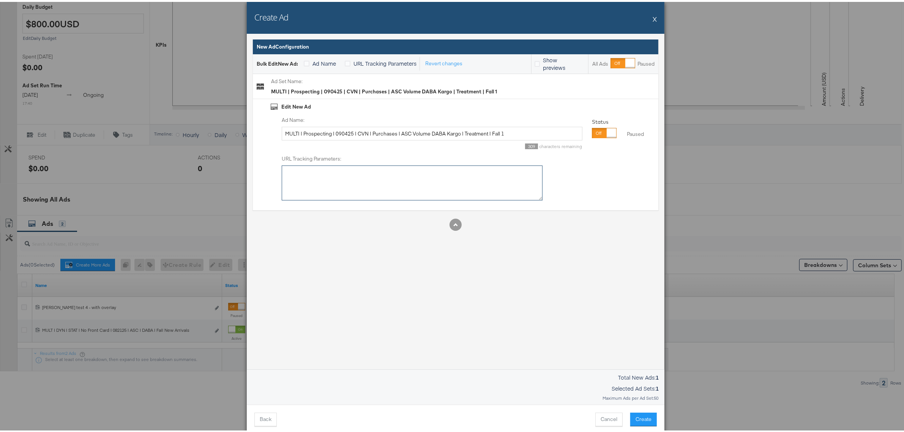
paste textarea "utm_source=facebook&utm_medium=paid_social&utm_campaign={{campaign.name}}___{{c…"
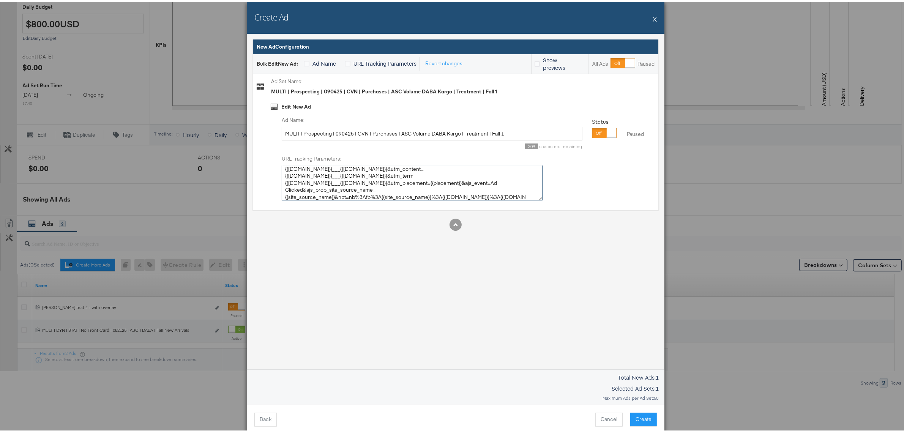
type textarea "utm_source=facebook&utm_medium=paid_social&utm_campaign={{campaign.name}}___{{c…"
click at [630, 183] on div "Ad Name: MULTI | Prospecting | 090425 | CVN | Purchases | ASC Volume DABA Kargo…" at bounding box center [463, 157] width 384 height 84
click at [634, 420] on button "Create" at bounding box center [643, 418] width 27 height 14
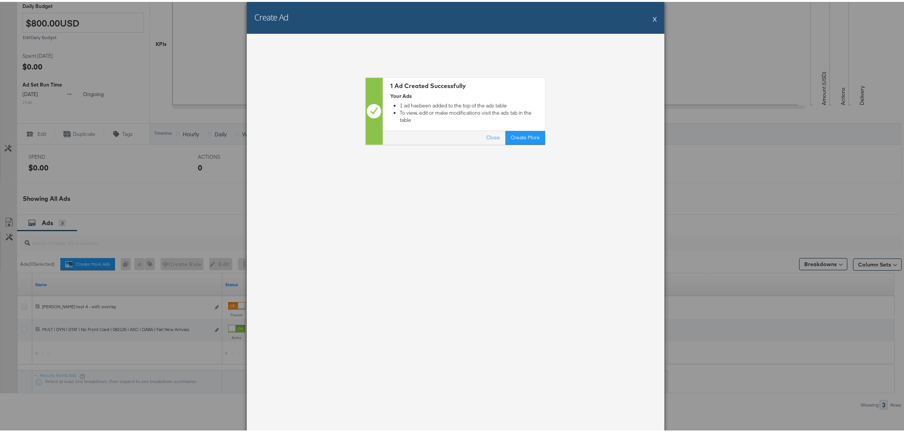
click at [641, 14] on div "Create Ad X" at bounding box center [456, 16] width 418 height 32
click at [653, 16] on button "X" at bounding box center [655, 16] width 4 height 15
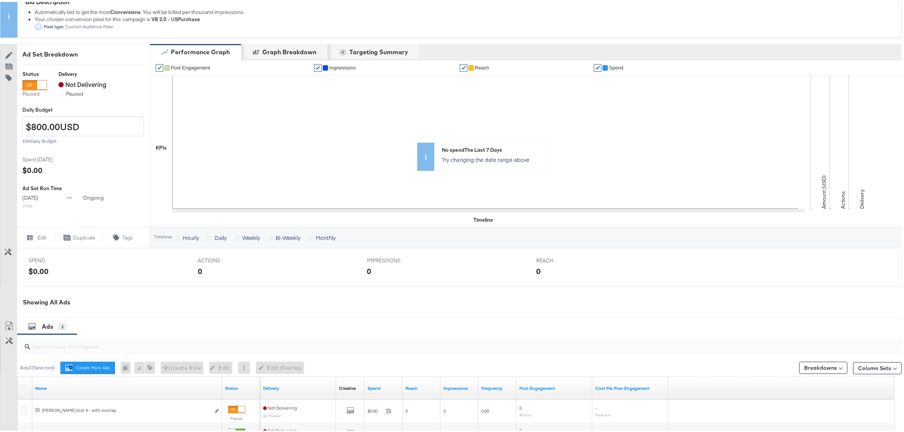
scroll to position [224, 0]
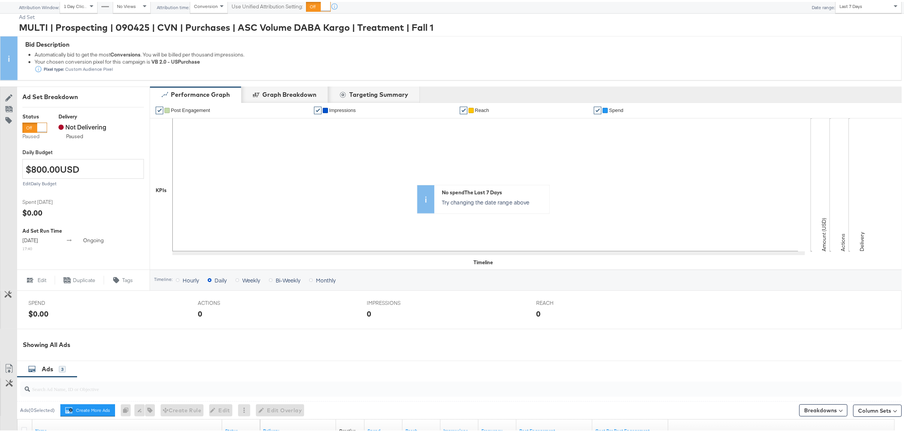
scroll to position [224, 0]
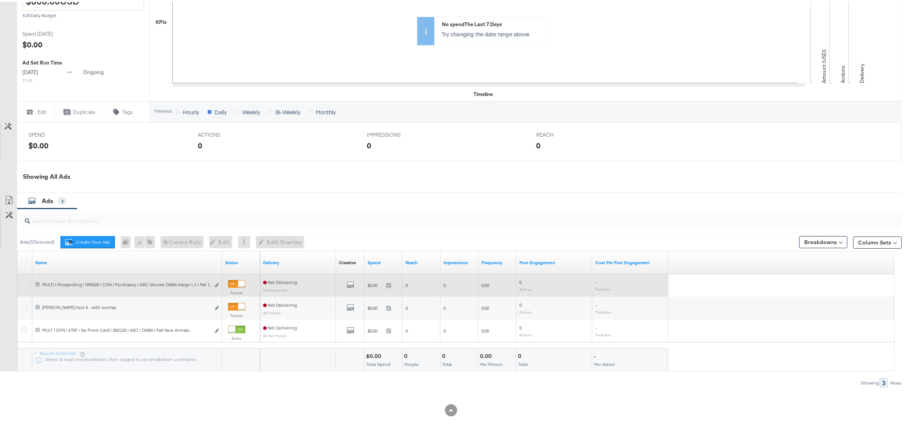
click at [26, 282] on icon at bounding box center [24, 283] width 6 height 6
click at [0, 0] on input "checkbox" at bounding box center [0, 0] width 0 height 0
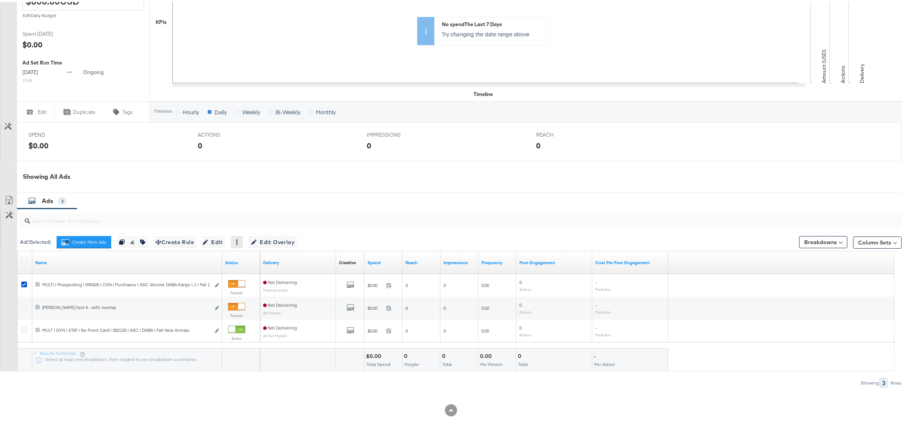
click at [243, 238] on div at bounding box center [237, 240] width 12 height 12
click at [238, 238] on icon at bounding box center [237, 240] width 2 height 5
click at [259, 279] on div "Delete" at bounding box center [263, 277] width 42 height 12
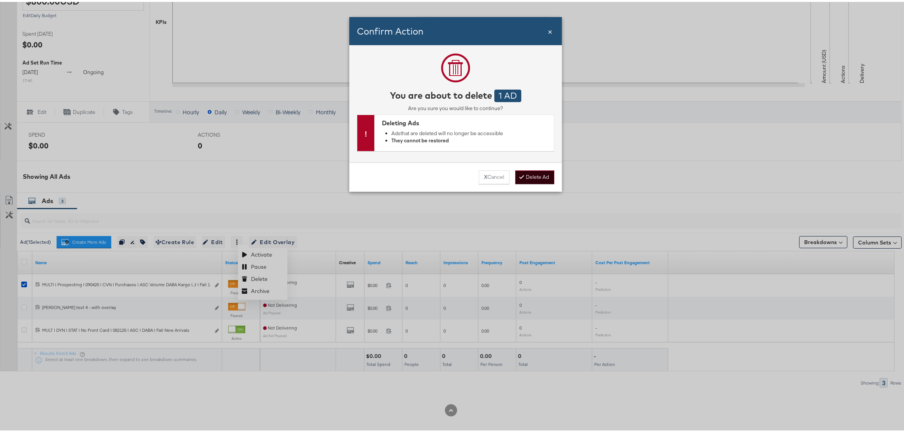
click at [528, 175] on button "Delete Ad" at bounding box center [534, 176] width 39 height 14
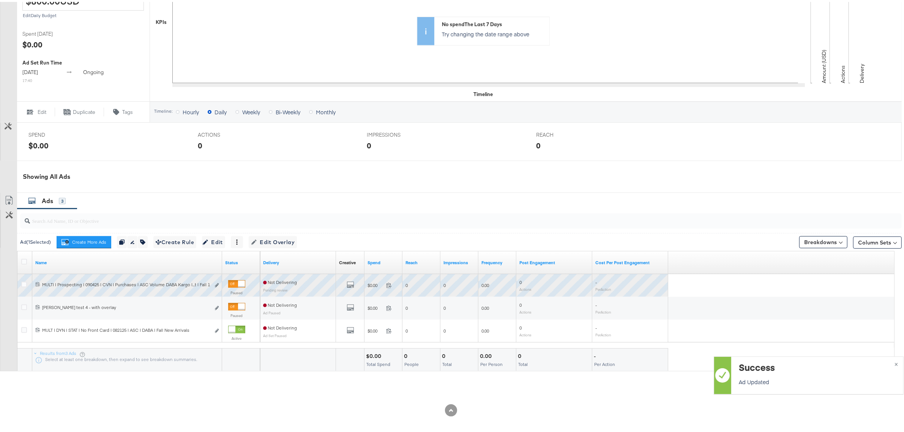
scroll to position [202, 0]
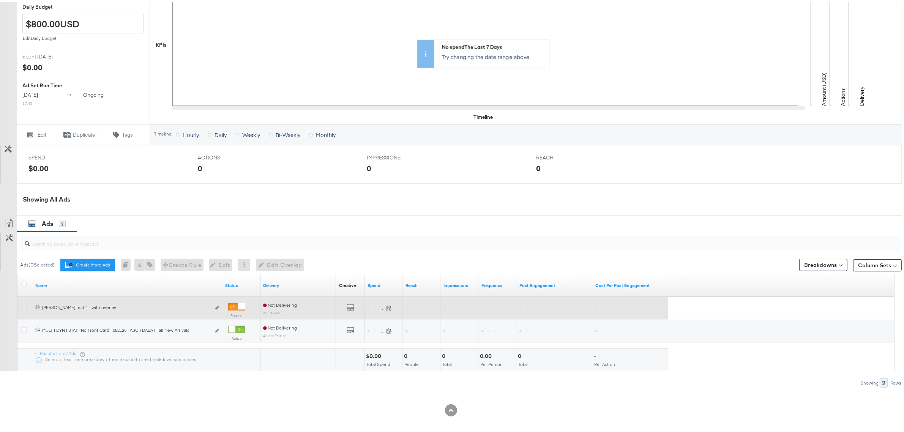
click at [24, 305] on icon at bounding box center [24, 306] width 6 height 6
click at [0, 0] on input "checkbox" at bounding box center [0, 0] width 0 height 0
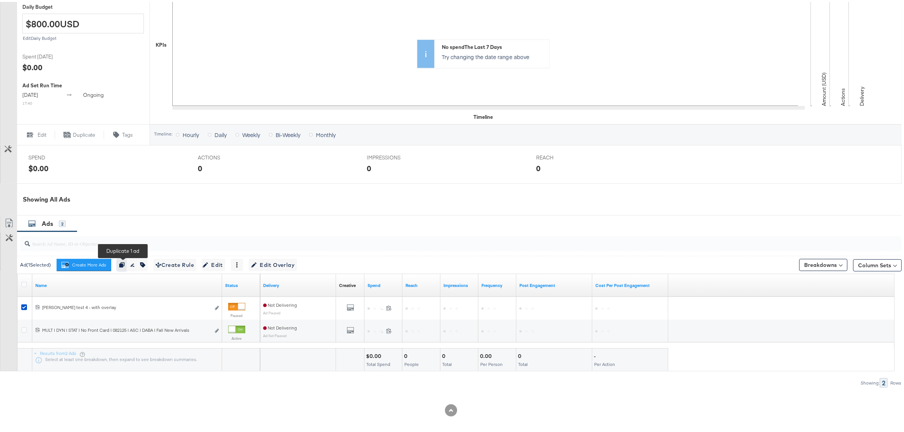
click at [122, 265] on icon "button" at bounding box center [121, 262] width 5 height 5
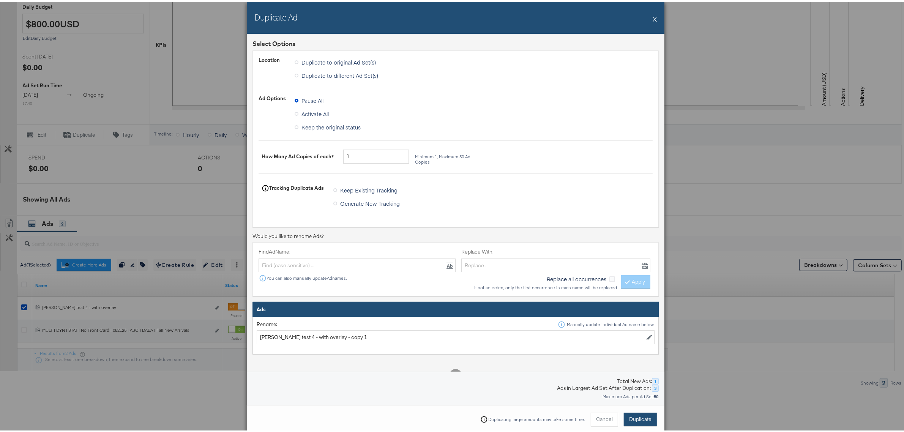
click at [643, 415] on span "Duplicate" at bounding box center [640, 417] width 22 height 7
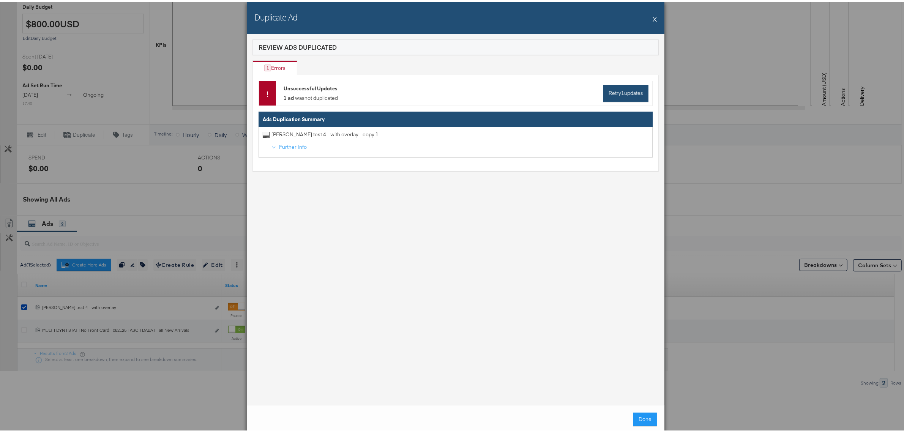
click at [613, 90] on button "Retry 1 updates" at bounding box center [625, 91] width 45 height 17
click at [653, 15] on button "X" at bounding box center [655, 16] width 4 height 15
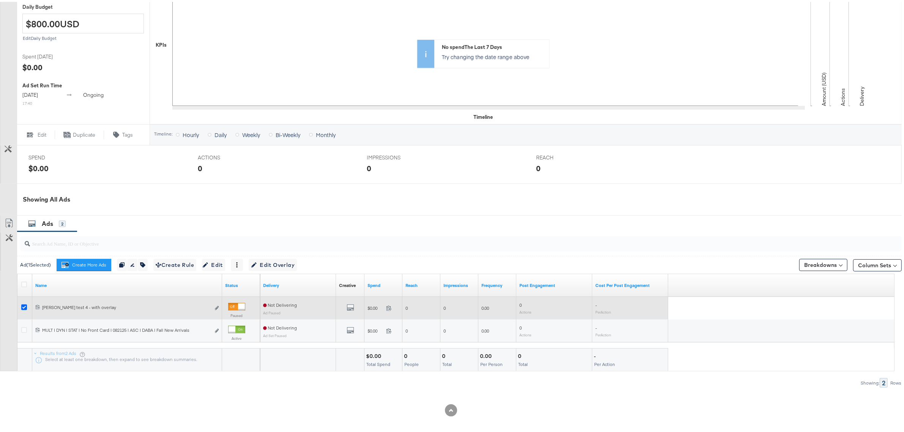
click at [23, 307] on icon at bounding box center [24, 306] width 6 height 6
click at [0, 0] on input "checkbox" at bounding box center [0, 0] width 0 height 0
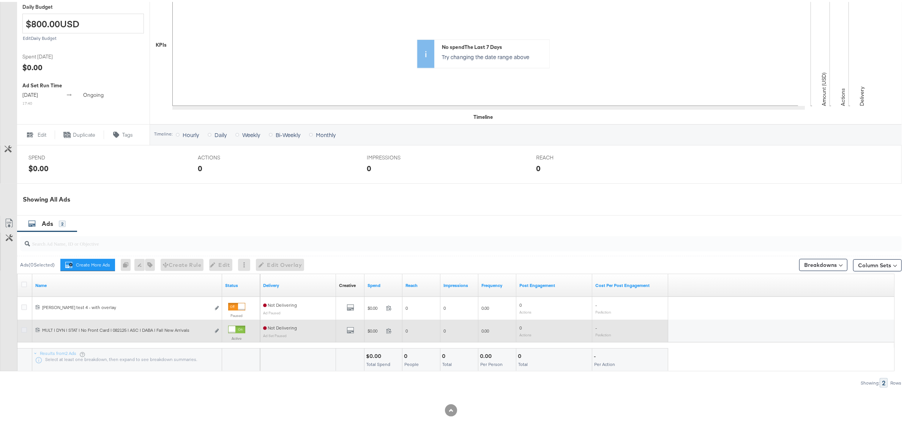
click at [22, 327] on icon at bounding box center [24, 328] width 6 height 6
click at [0, 0] on input "checkbox" at bounding box center [0, 0] width 0 height 0
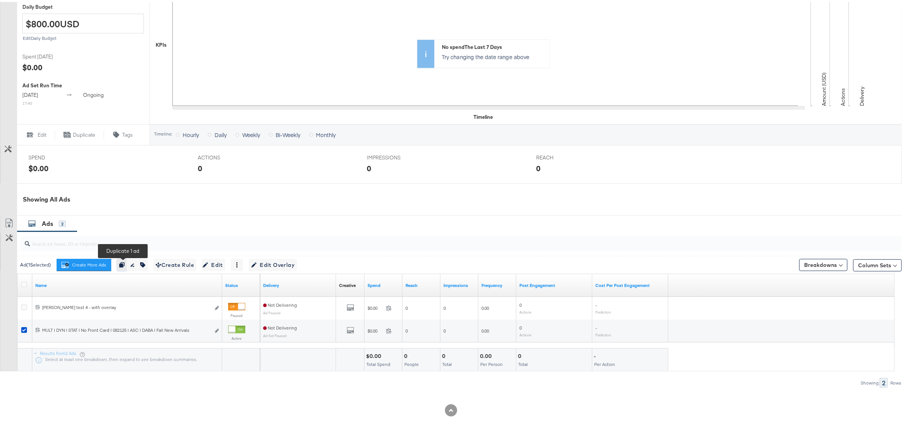
click at [123, 264] on icon "button" at bounding box center [121, 262] width 5 height 5
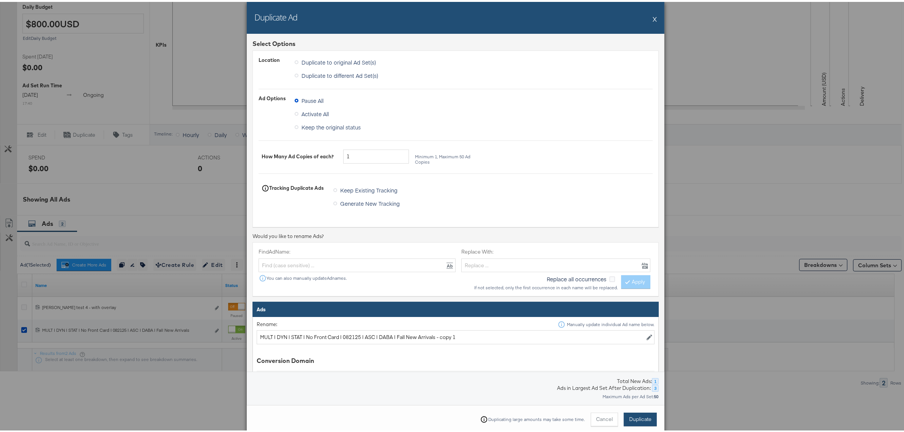
click at [632, 415] on span "Duplicate" at bounding box center [640, 417] width 22 height 7
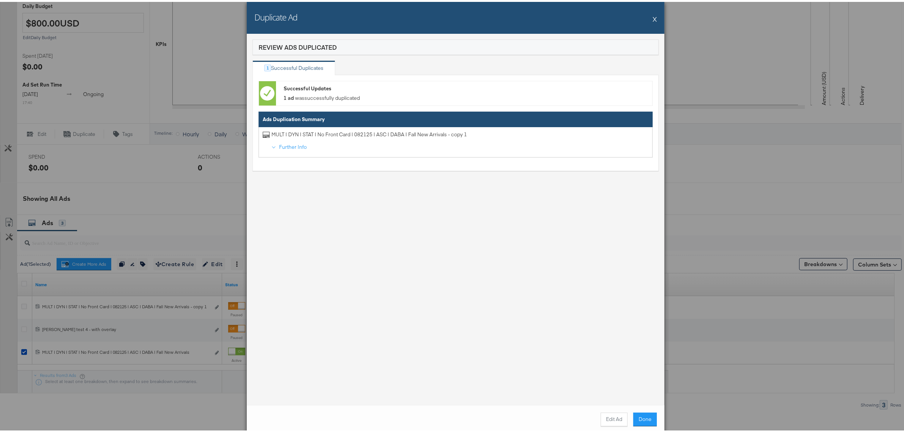
click at [648, 16] on div "Duplicate Ad X" at bounding box center [456, 16] width 418 height 32
click at [653, 14] on button "X" at bounding box center [655, 16] width 4 height 15
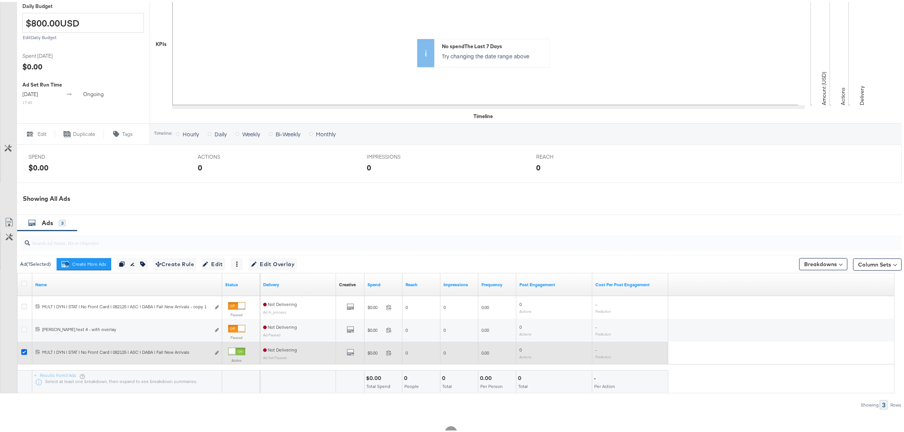
click at [22, 352] on icon at bounding box center [24, 350] width 6 height 6
click at [0, 0] on input "checkbox" at bounding box center [0, 0] width 0 height 0
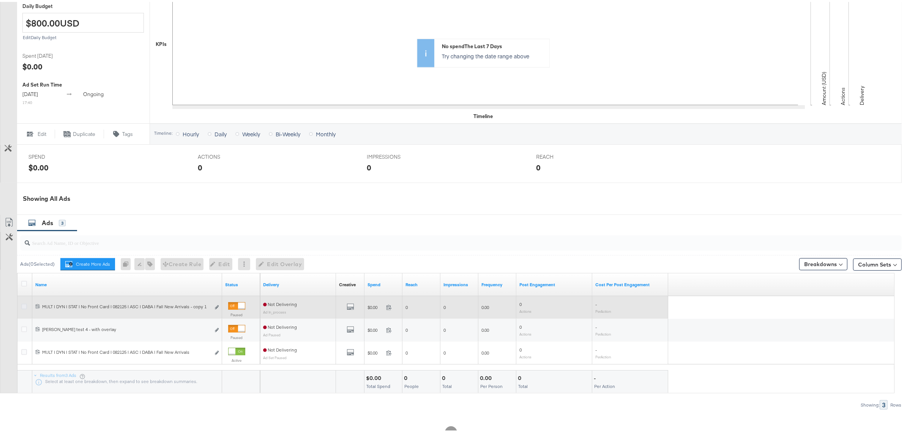
click at [22, 306] on icon at bounding box center [24, 305] width 6 height 6
click at [0, 0] on input "checkbox" at bounding box center [0, 0] width 0 height 0
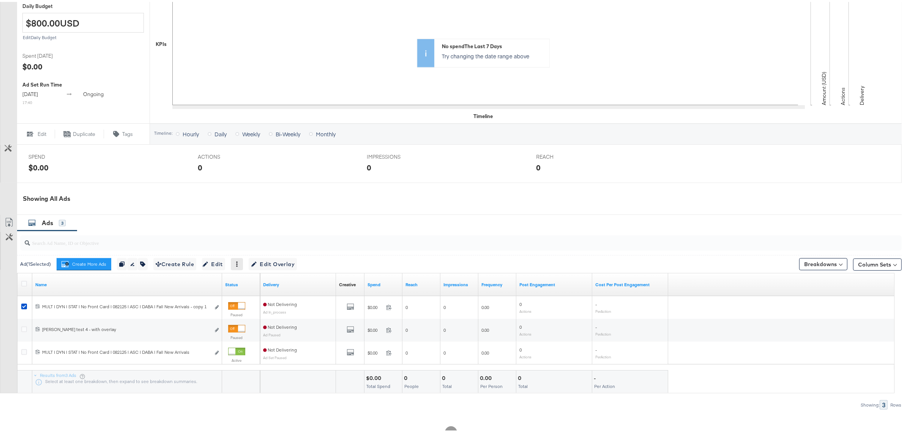
click at [238, 268] on div at bounding box center [237, 262] width 12 height 12
click at [240, 266] on div at bounding box center [237, 262] width 12 height 12
click at [238, 263] on icon at bounding box center [237, 262] width 2 height 5
click at [263, 302] on div "Delete" at bounding box center [263, 299] width 42 height 12
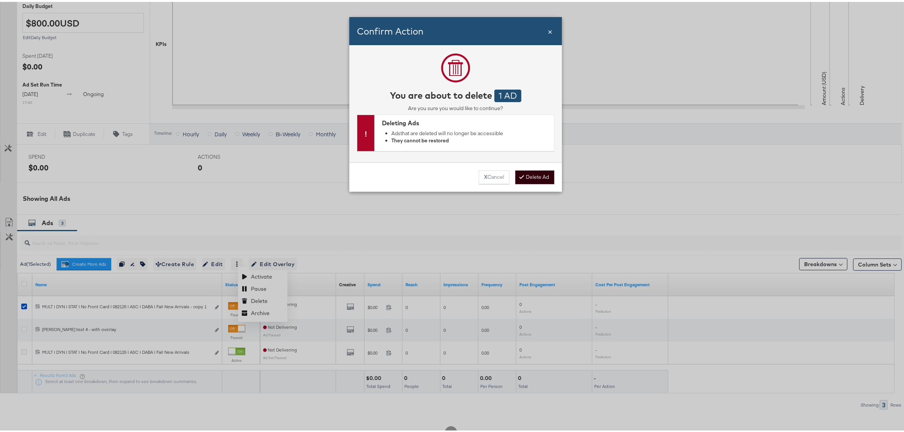
click at [533, 180] on button "Delete Ad" at bounding box center [534, 176] width 39 height 14
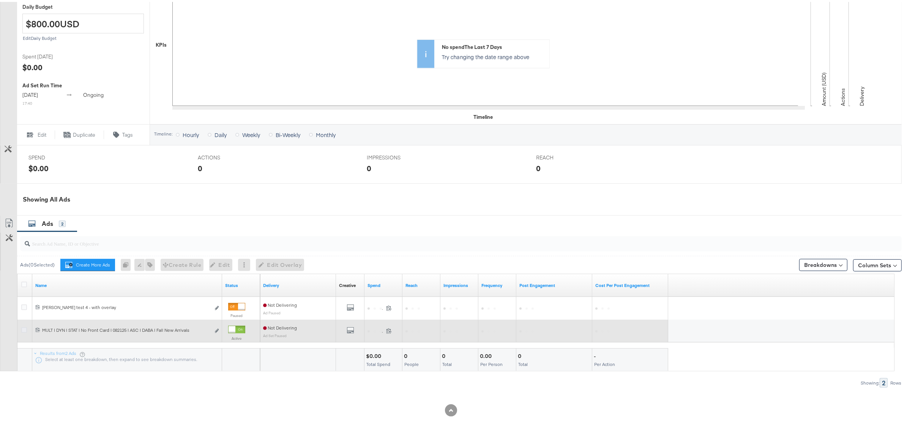
click at [24, 329] on icon at bounding box center [24, 328] width 6 height 6
click at [0, 0] on input "checkbox" at bounding box center [0, 0] width 0 height 0
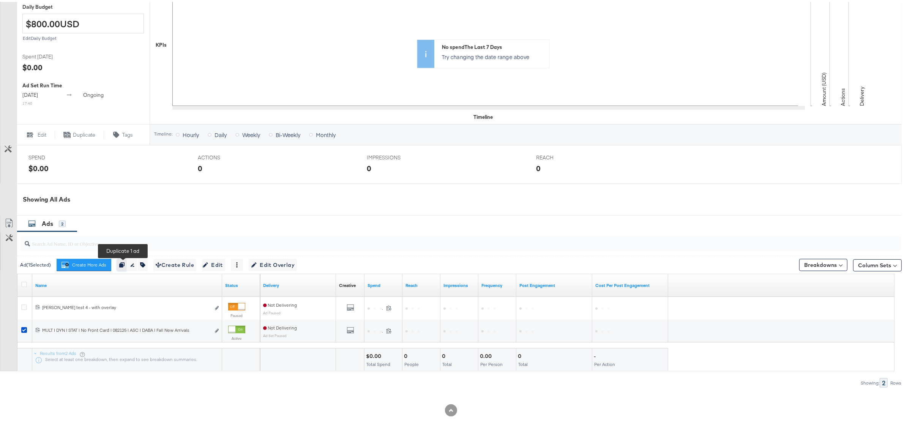
click at [122, 264] on icon "button" at bounding box center [121, 262] width 5 height 5
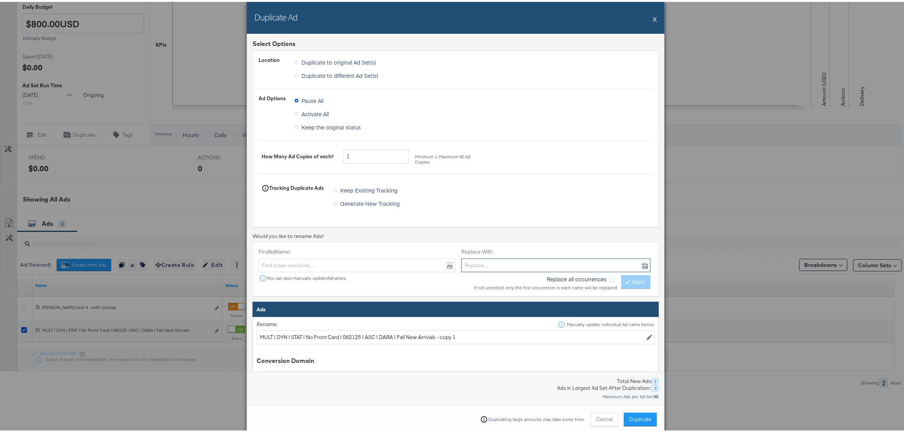
click at [481, 266] on input "text" at bounding box center [555, 264] width 189 height 14
click at [353, 337] on input "MULT | DYN | STAT | No Front Card | 082125 | ASC | DABA | Fall New Arrivals - c…" at bounding box center [456, 335] width 398 height 14
drag, startPoint x: 356, startPoint y: 335, endPoint x: 342, endPoint y: 335, distance: 13.7
click at [342, 335] on input "MULT | DYN | STAT | No Front Card | 082125 | ASC | DABA | Fall New Arrivals - c…" at bounding box center [456, 335] width 398 height 14
drag, startPoint x: 464, startPoint y: 336, endPoint x: 431, endPoint y: 338, distance: 33.5
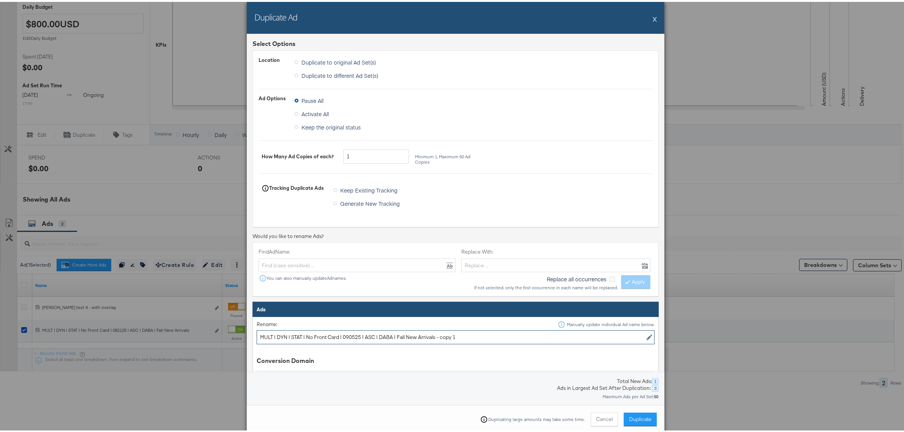
click at [431, 338] on input "MULT | DYN | STAT | No Front Card | 090525 | ASC | DABA | Fall New Arrivals - c…" at bounding box center [456, 335] width 398 height 14
type input "MULT | DYN | STAT | No Front Card | 090525 | ASC | DABA | Fall New Arrivals"
click at [438, 348] on td "Rename: Manually update individual Ad name below. MULT | DYN | STAT | No Front …" at bounding box center [456, 373] width 406 height 116
click at [645, 414] on span "Duplicate" at bounding box center [640, 417] width 22 height 7
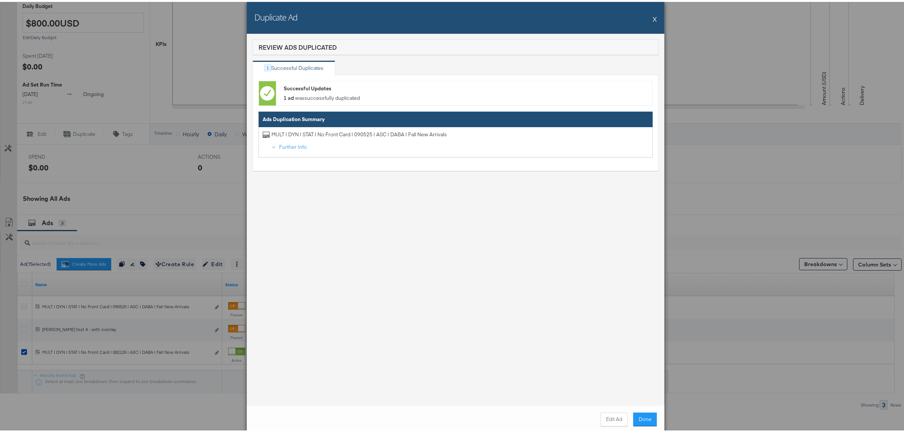
click at [653, 20] on button "X" at bounding box center [655, 16] width 4 height 15
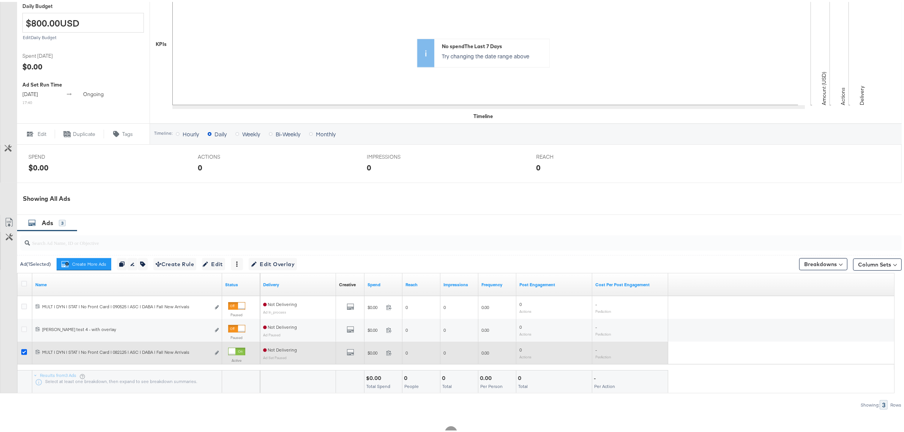
click at [22, 352] on icon at bounding box center [24, 350] width 6 height 6
click at [0, 0] on input "checkbox" at bounding box center [0, 0] width 0 height 0
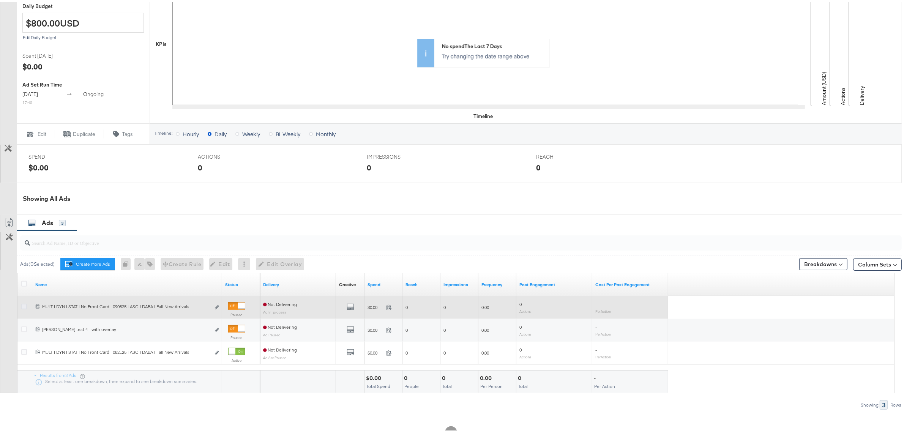
click at [22, 306] on icon at bounding box center [24, 305] width 6 height 6
click at [0, 0] on input "checkbox" at bounding box center [0, 0] width 0 height 0
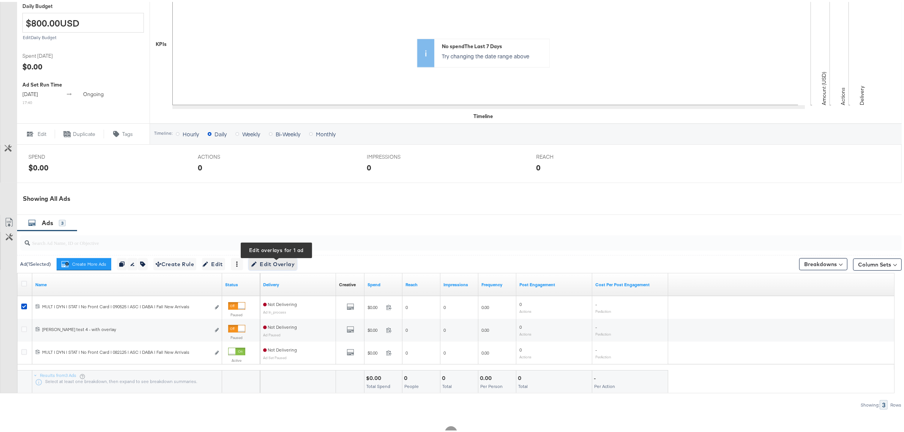
click at [279, 266] on span "Edit Overlay Edit overlays for 1 ad" at bounding box center [273, 262] width 44 height 9
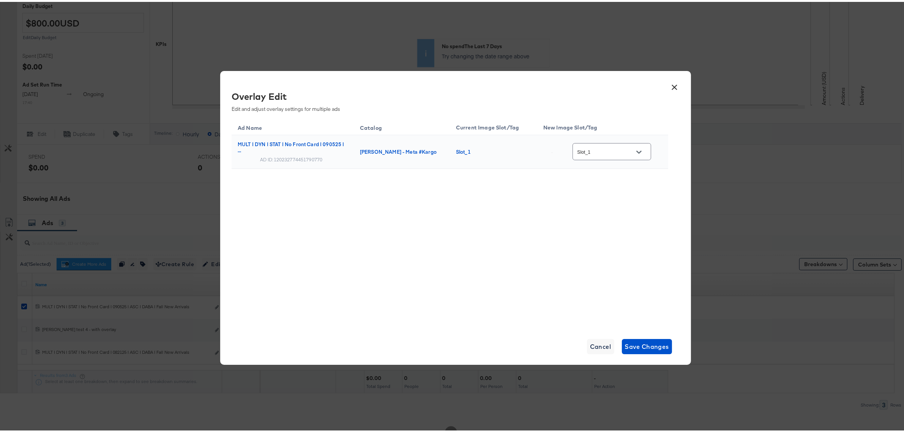
click at [607, 156] on div "Slot_1" at bounding box center [611, 149] width 79 height 17
click at [640, 148] on icon "Open" at bounding box center [638, 150] width 5 height 5
click at [604, 152] on div "copy_-__ve..." at bounding box center [610, 149] width 53 height 8
type input "copy_-__veronic_overlay_6"
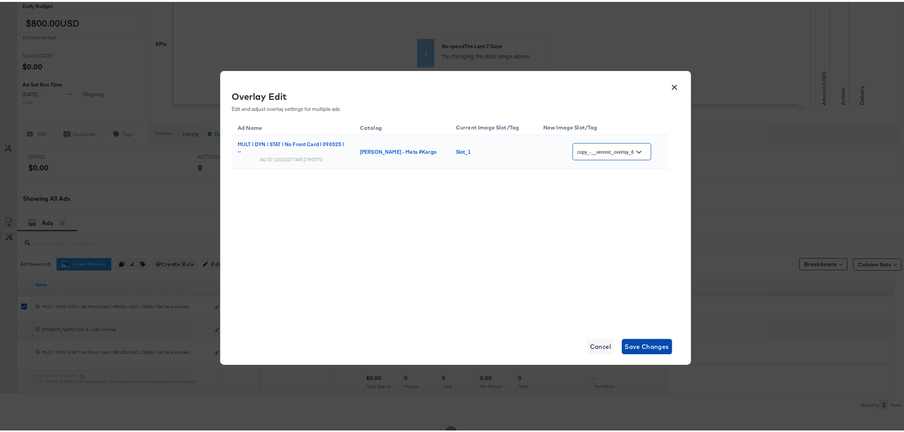
click at [654, 341] on span "Save Changes" at bounding box center [647, 344] width 44 height 11
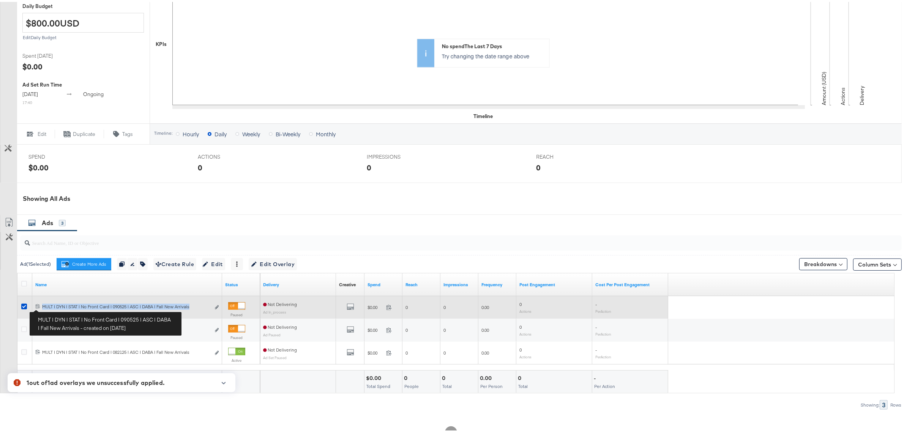
drag, startPoint x: 191, startPoint y: 308, endPoint x: 43, endPoint y: 307, distance: 147.7
click at [43, 307] on div "MULT | DYN | STAT | No Front Card | 090525 | ASC | DABA | Fall New Arrivals MUL…" at bounding box center [126, 305] width 168 height 6
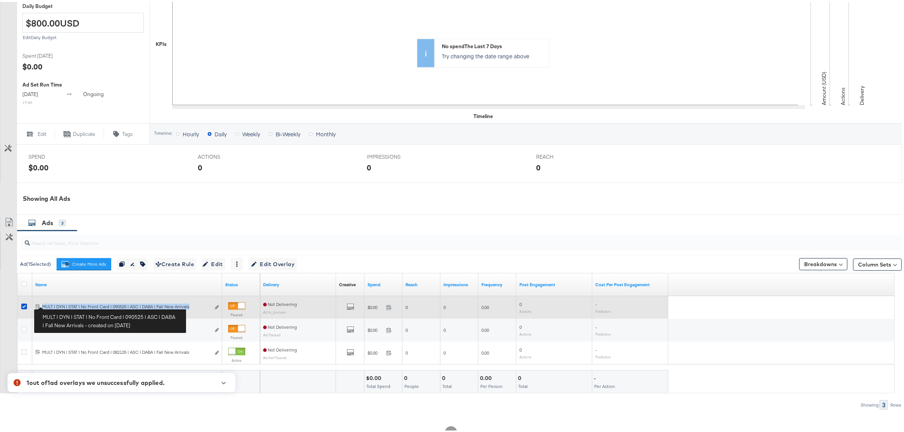
copy div "MULT | DYN | STAT | No Front Card | 090525 | ASC | DABA | Fall New Arrivals"
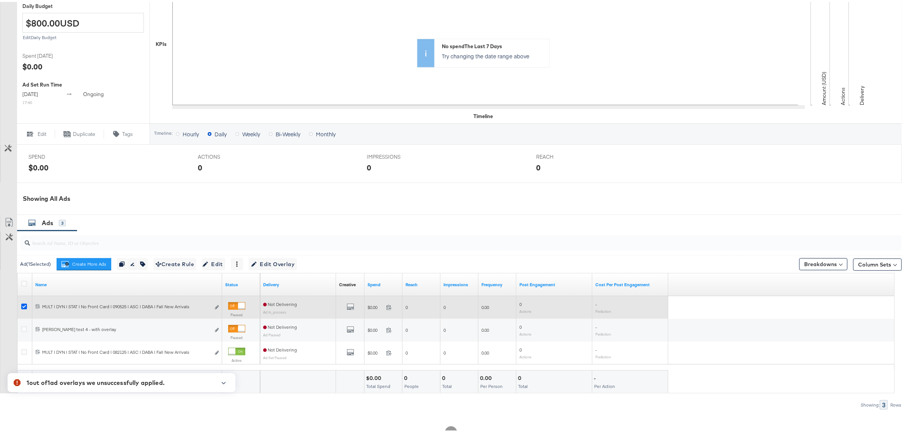
click at [22, 304] on icon at bounding box center [24, 305] width 6 height 6
click at [0, 0] on input "checkbox" at bounding box center [0, 0] width 0 height 0
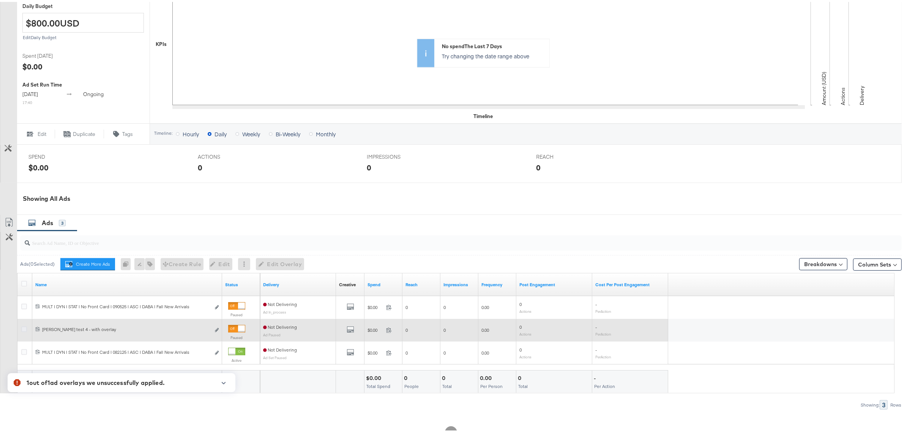
click at [24, 330] on icon at bounding box center [24, 328] width 6 height 6
click at [0, 0] on input "checkbox" at bounding box center [0, 0] width 0 height 0
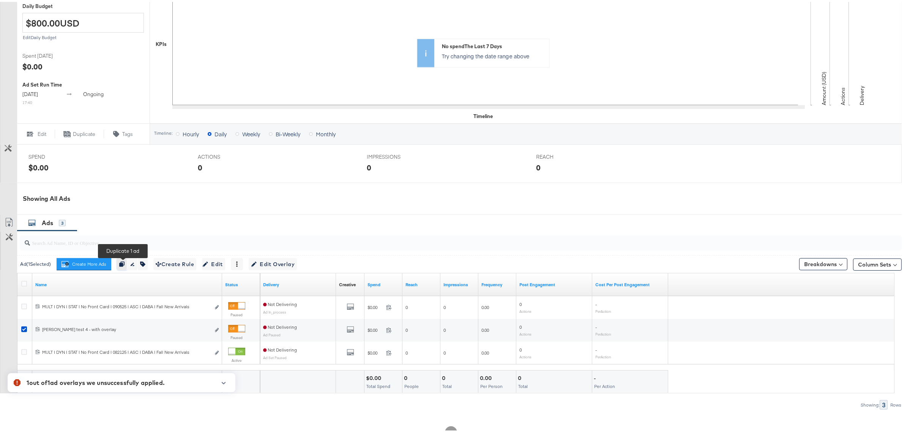
click at [126, 264] on button "button" at bounding box center [122, 262] width 10 height 12
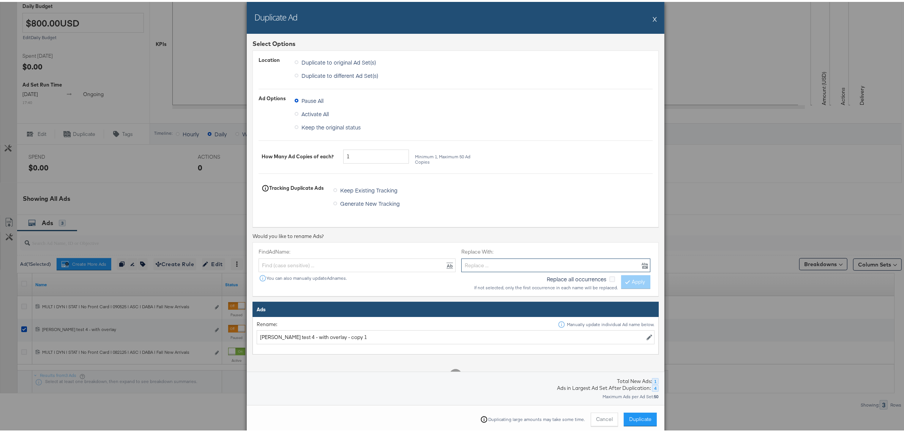
click at [495, 261] on input "text" at bounding box center [555, 264] width 189 height 14
click at [295, 337] on input "[PERSON_NAME] test 4 - with overlay - copy 1" at bounding box center [456, 335] width 398 height 14
paste input "MULT | DYN | STAT | No Front Card | 090525 | ASC | DABA | Fall New Arrivals"
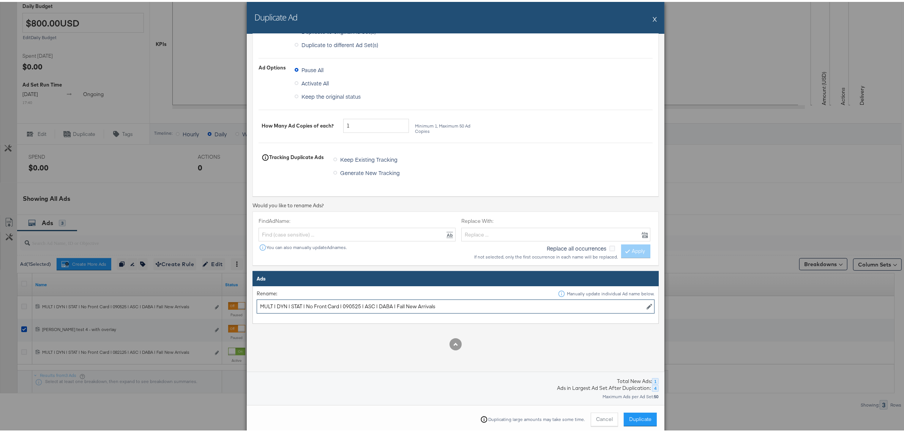
scroll to position [47, 0]
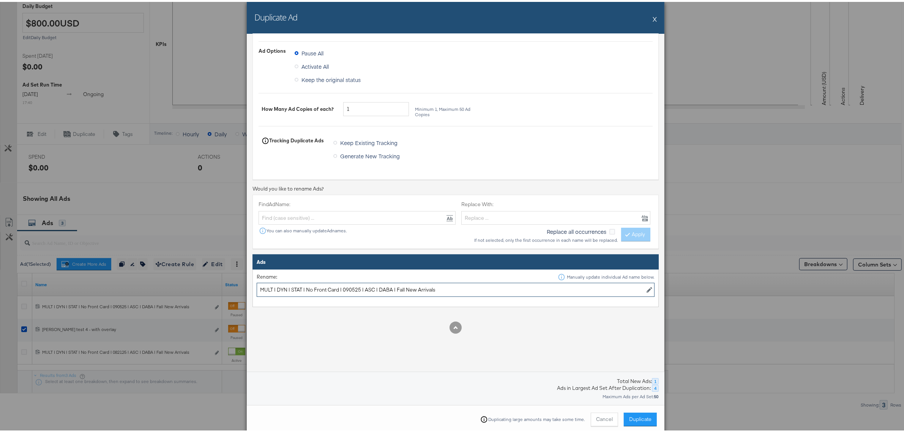
type input "MULT | DYN | STAT | No Front Card | 090525 | ASC | DABA | Fall New Arrivals"
click at [646, 17] on div "Duplicate Ad X" at bounding box center [456, 16] width 418 height 32
click at [653, 16] on button "X" at bounding box center [655, 16] width 4 height 15
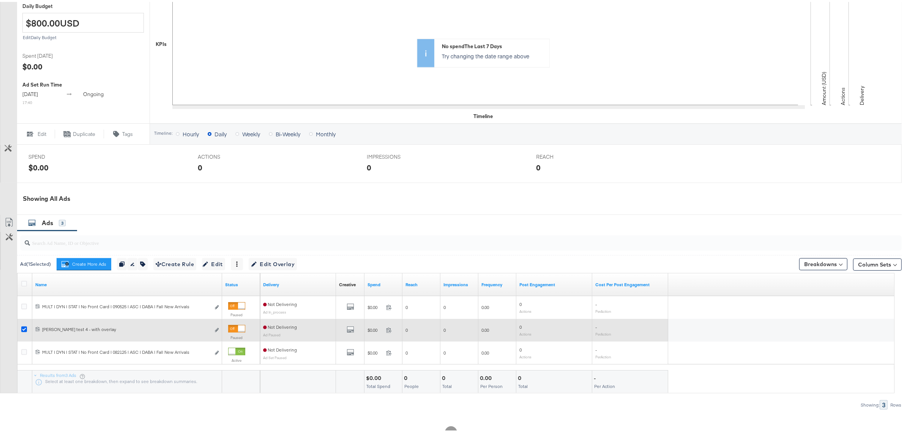
click at [22, 328] on icon at bounding box center [24, 328] width 6 height 6
click at [0, 0] on input "checkbox" at bounding box center [0, 0] width 0 height 0
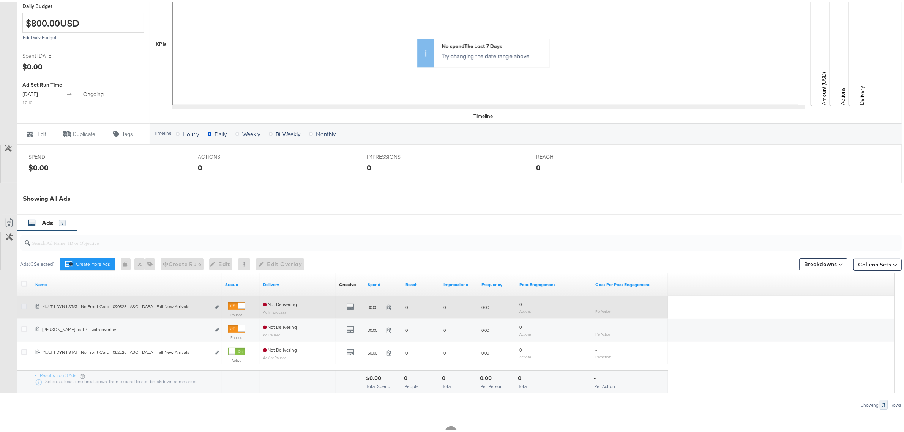
click at [23, 307] on icon at bounding box center [24, 305] width 6 height 6
click at [0, 0] on input "checkbox" at bounding box center [0, 0] width 0 height 0
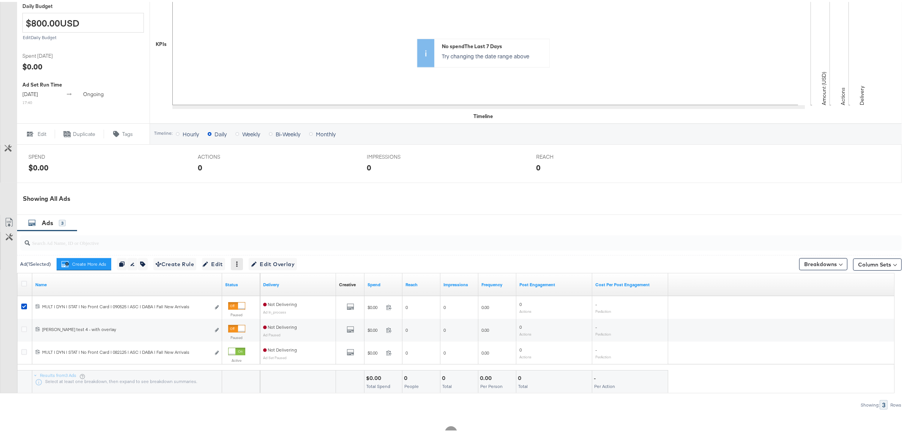
click at [243, 266] on div at bounding box center [237, 262] width 12 height 12
click at [240, 264] on icon at bounding box center [236, 262] width 5 height 5
click at [256, 299] on div "Delete" at bounding box center [263, 299] width 42 height 12
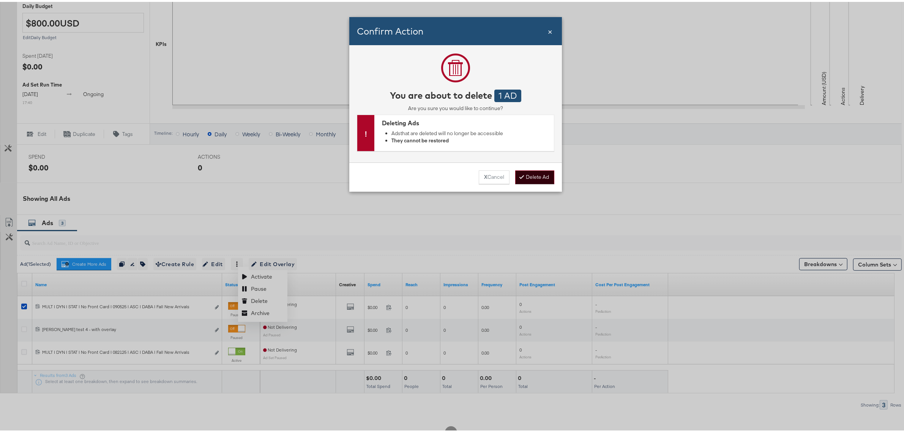
click at [527, 173] on button "Delete Ad" at bounding box center [534, 176] width 39 height 14
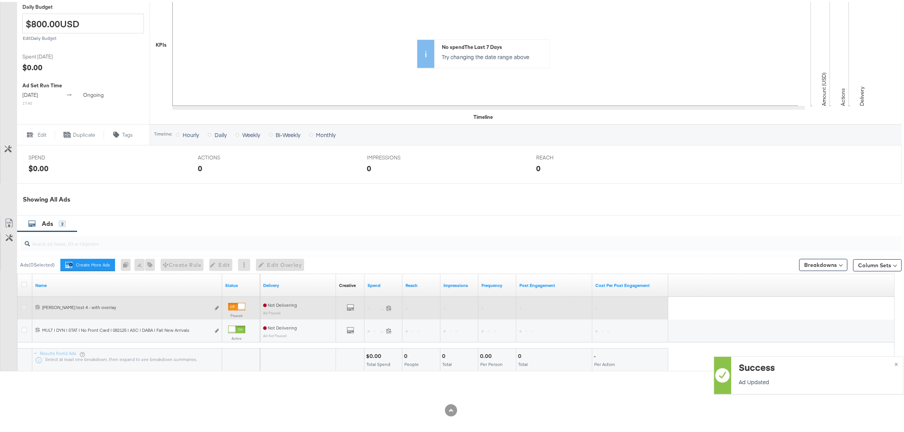
click at [24, 305] on icon at bounding box center [24, 306] width 6 height 6
click at [0, 0] on input "checkbox" at bounding box center [0, 0] width 0 height 0
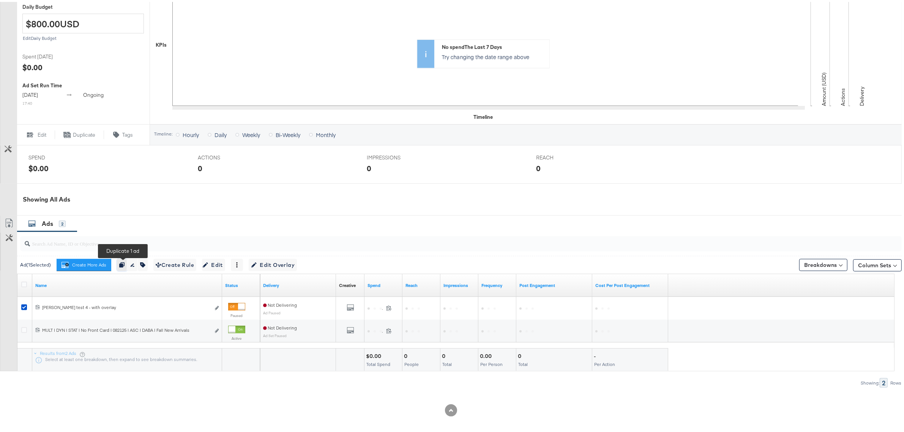
click at [124, 263] on icon "button" at bounding box center [121, 262] width 5 height 5
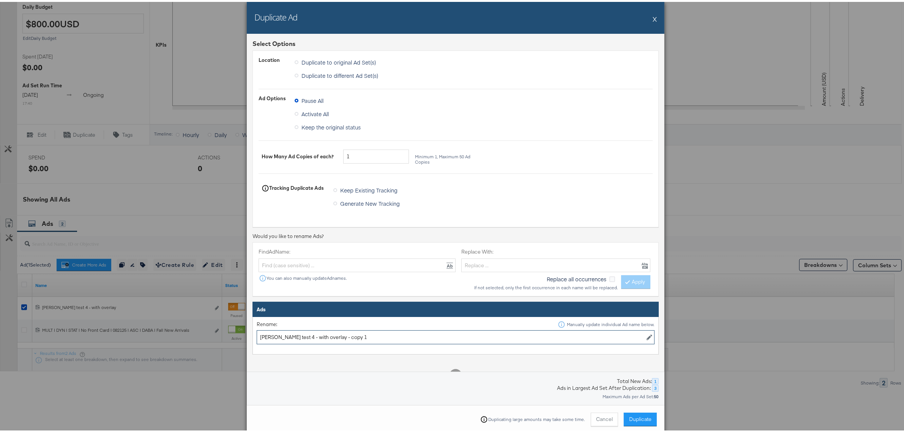
click at [342, 334] on input "[PERSON_NAME] test 4 - with overlay - copy 1" at bounding box center [456, 335] width 398 height 14
paste input "MULT | DYN | STAT | No Front Card | 090525 | ASC | DABA | Fall New Arrivals"
type input "MULT | DYN | STAT | No Front Card | 090525 | ASC | DABA | Fall New Arrivals"
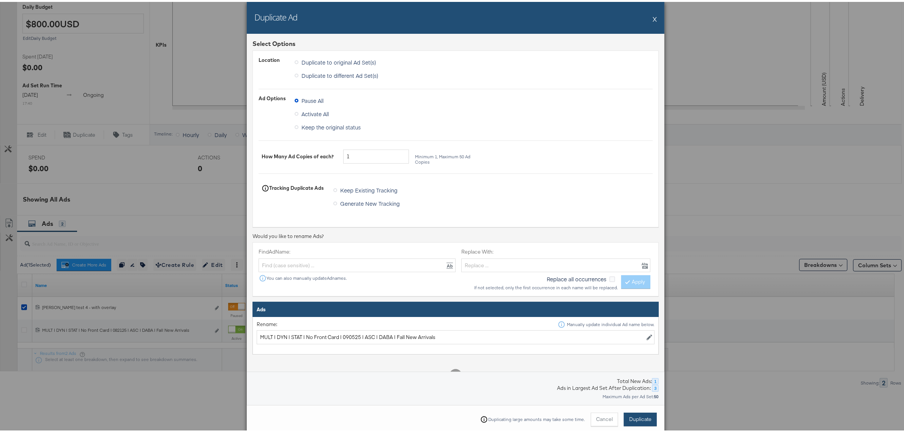
click at [631, 415] on span "Duplicate" at bounding box center [640, 417] width 22 height 7
